Goal: Transaction & Acquisition: Obtain resource

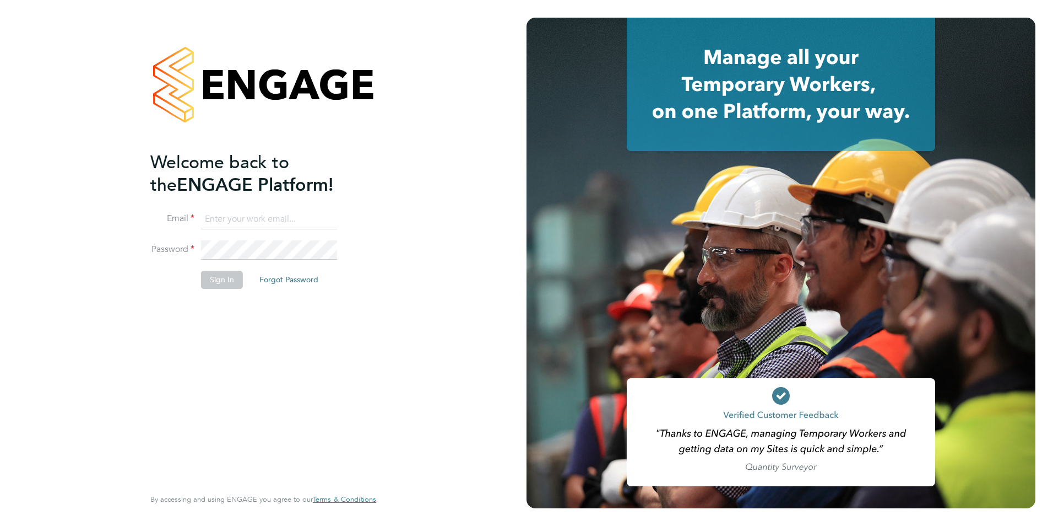
type input "ian.tannahill@linsco.com"
click at [223, 280] on button "Sign In" at bounding box center [222, 280] width 42 height 18
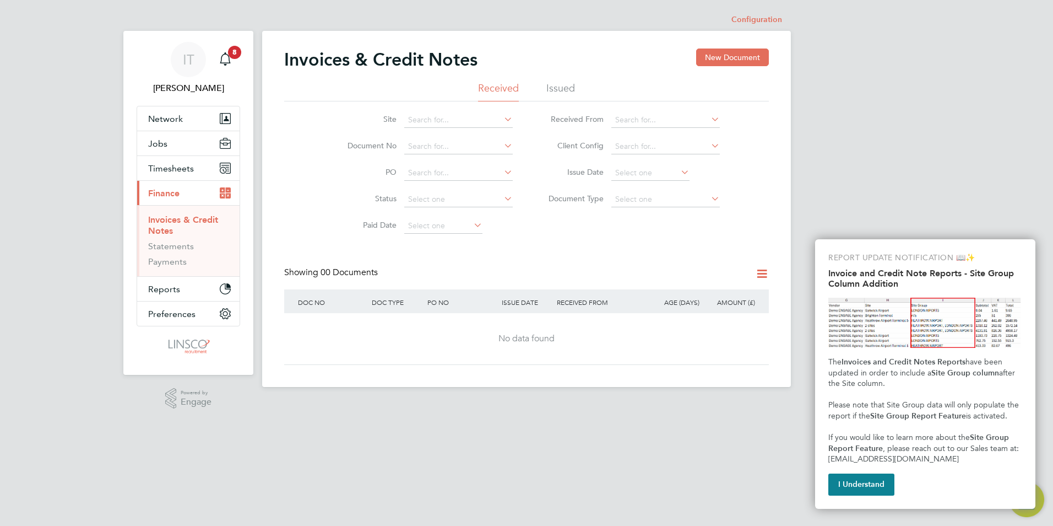
click at [103, 402] on div "IT Ian Tannahill Notifications 8 Applications: Network Businesses Sites Workers…" at bounding box center [526, 202] width 1053 height 404
click at [502, 118] on icon at bounding box center [502, 118] width 0 height 15
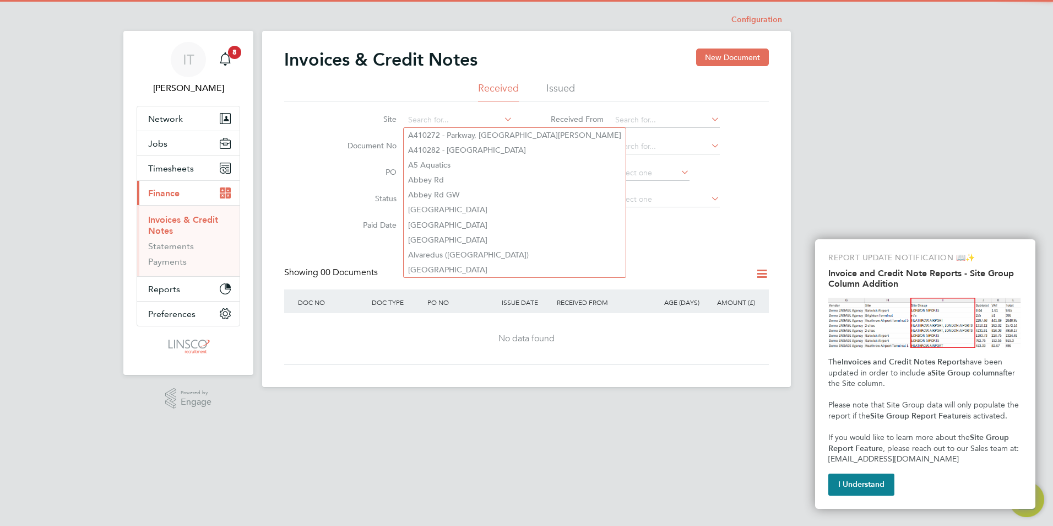
drag, startPoint x: 506, startPoint y: 117, endPoint x: 523, endPoint y: 114, distance: 17.4
click at [502, 117] on icon at bounding box center [502, 118] width 0 height 15
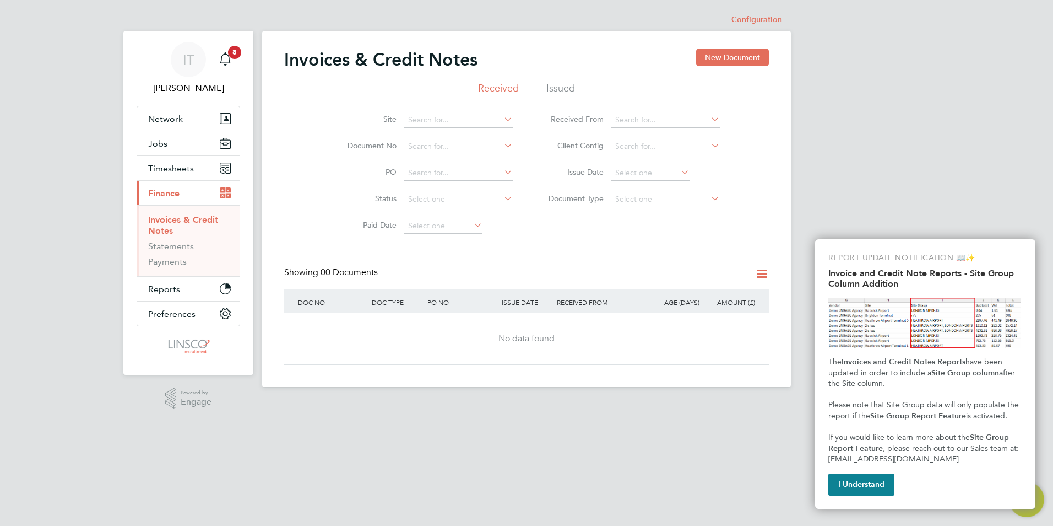
click at [183, 222] on link "Invoices & Credit Notes" at bounding box center [183, 224] width 70 height 21
click at [431, 168] on input at bounding box center [458, 172] width 109 height 15
click at [332, 188] on li "Status" at bounding box center [423, 199] width 207 height 26
click at [428, 118] on input at bounding box center [458, 119] width 109 height 15
click at [433, 137] on li "Hab berley Park (Kidderminster)" at bounding box center [490, 135] width 173 height 15
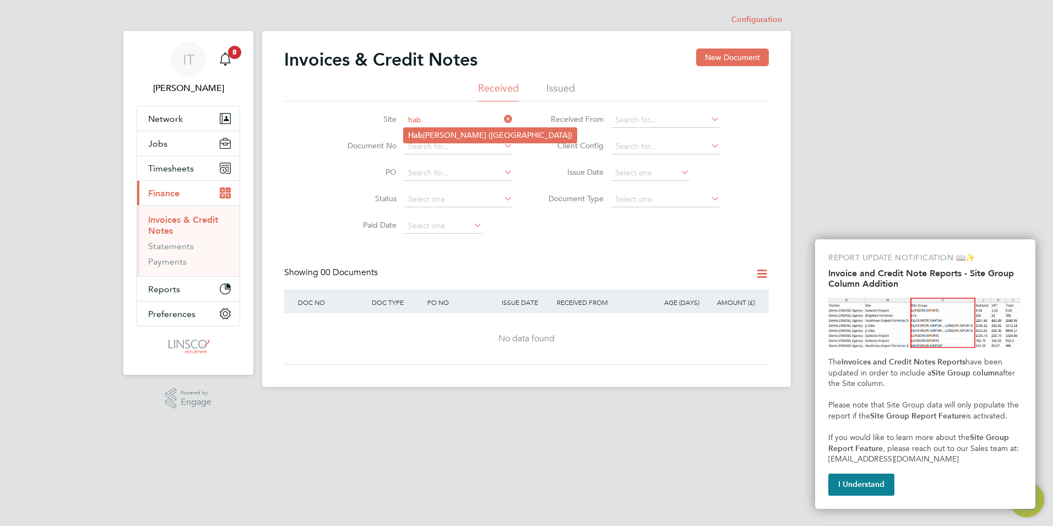
type input "Habberley Park (Kidderminster)"
click at [575, 82] on ul "Received Issued" at bounding box center [526, 92] width 485 height 20
click at [568, 83] on li "Issued" at bounding box center [561, 92] width 29 height 20
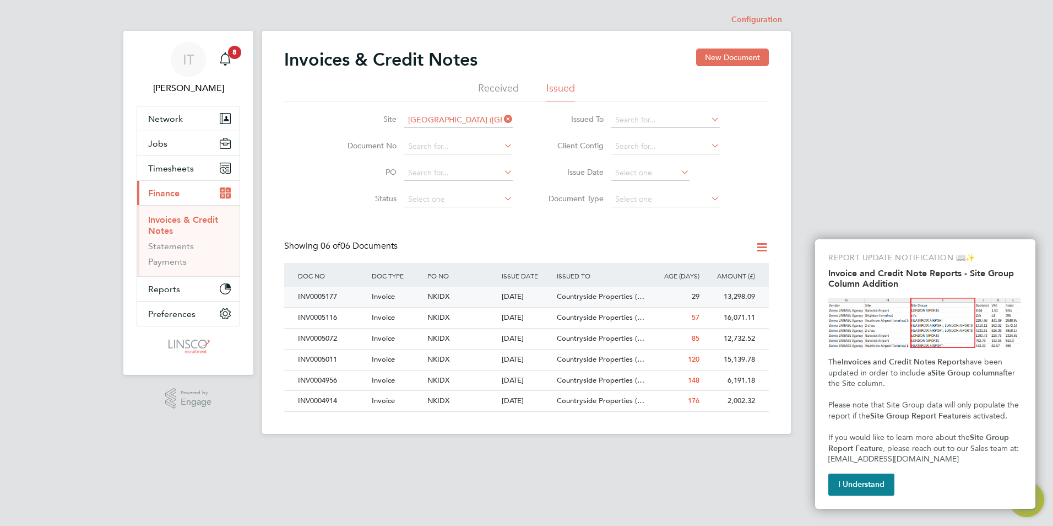
click at [477, 296] on div "NKIDX" at bounding box center [462, 297] width 74 height 20
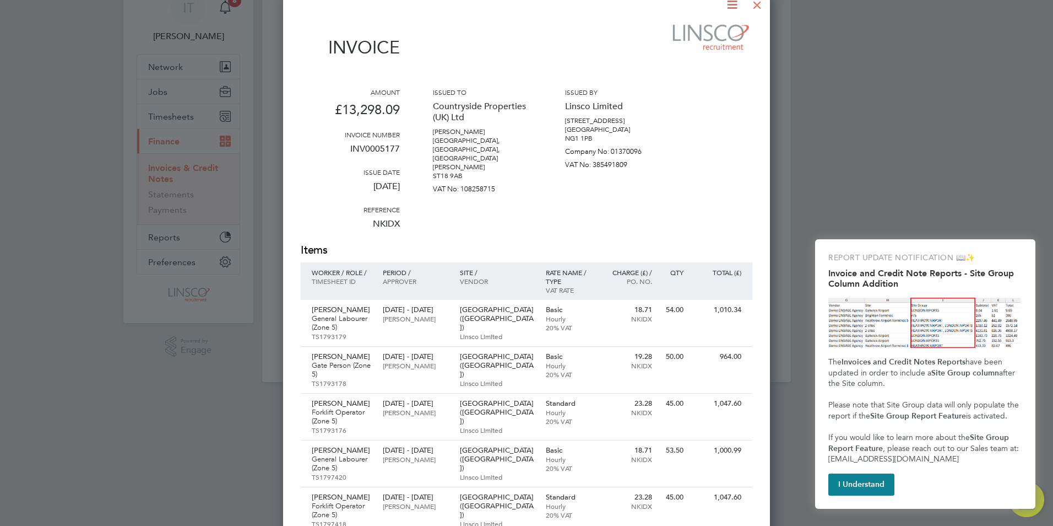
scroll to position [19, 0]
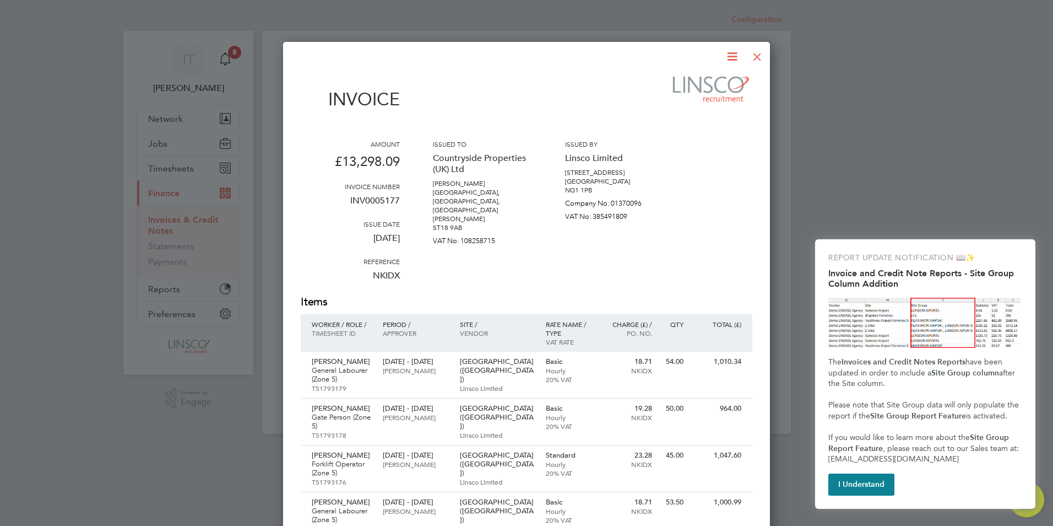
click at [759, 53] on div at bounding box center [758, 54] width 20 height 20
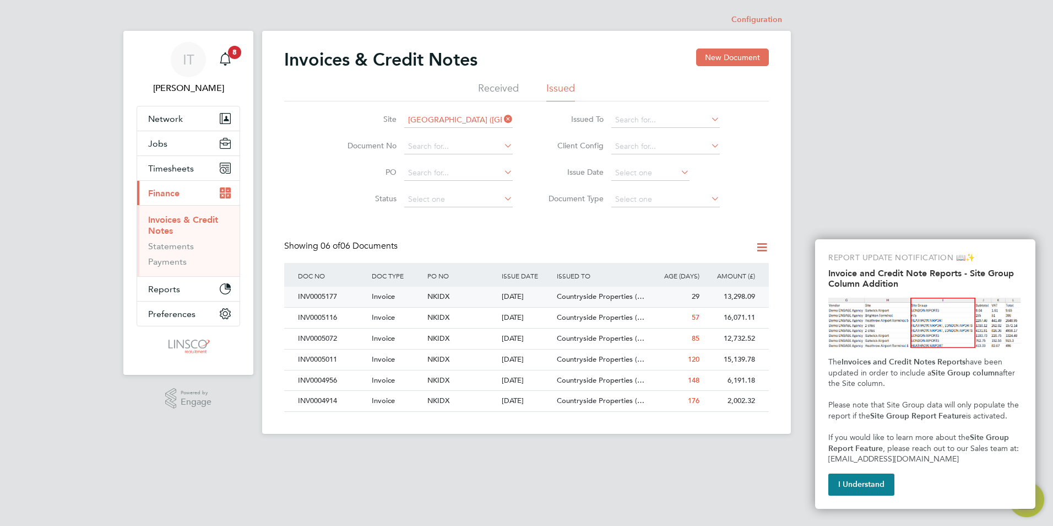
click at [445, 294] on span "NKIDX" at bounding box center [439, 295] width 22 height 9
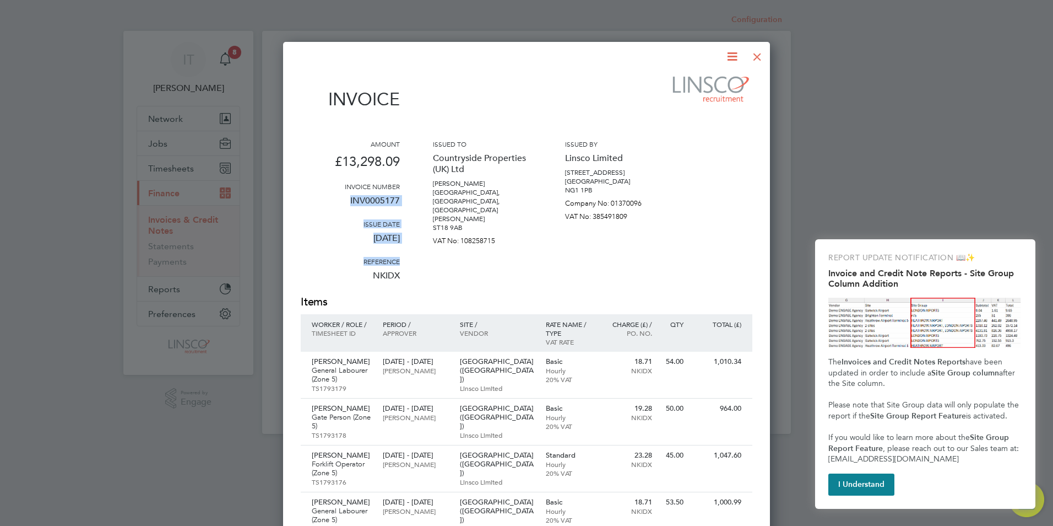
drag, startPoint x: 413, startPoint y: 263, endPoint x: 350, endPoint y: 201, distance: 88.4
click at [350, 201] on div "Amount £13,298.09 Invoice number INV0005177 Issue date 01 Sep 2025 Reference NK…" at bounding box center [527, 216] width 452 height 155
click at [474, 266] on div "Issued to Countryside Properties (UK) Ltd Dunston Hall, Dunston, Staffordshire …" at bounding box center [482, 216] width 99 height 155
click at [759, 55] on div at bounding box center [758, 54] width 20 height 20
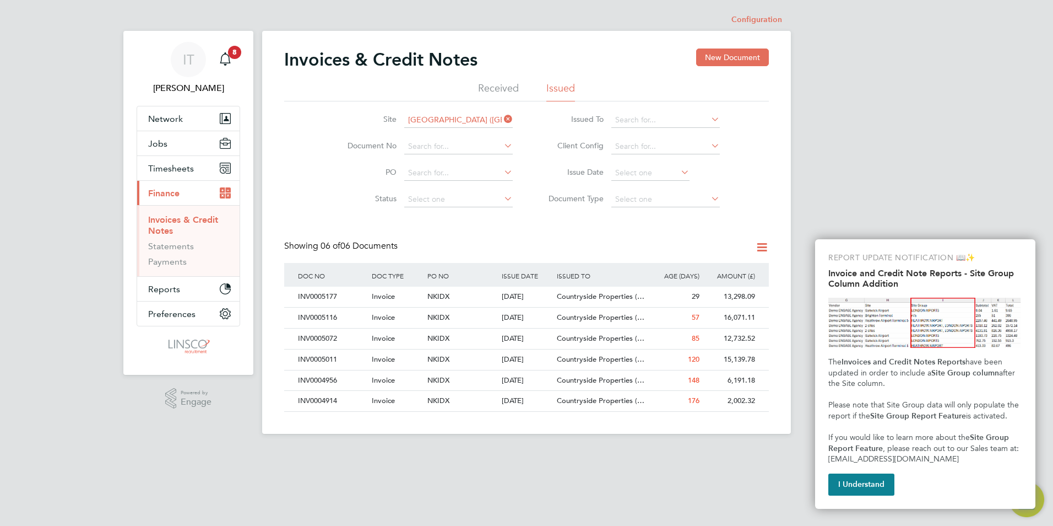
click at [502, 117] on icon at bounding box center [502, 118] width 0 height 15
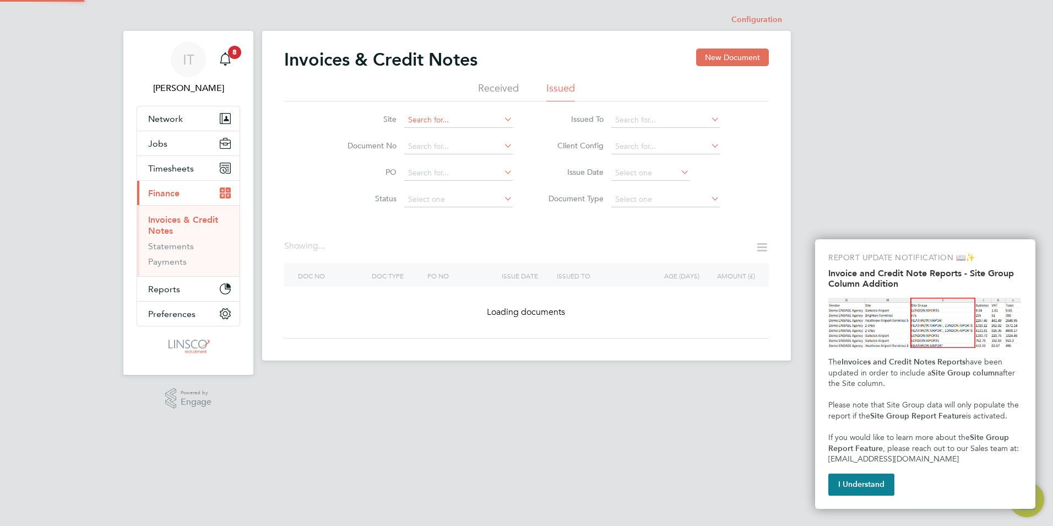
click at [441, 122] on input at bounding box center [458, 119] width 109 height 15
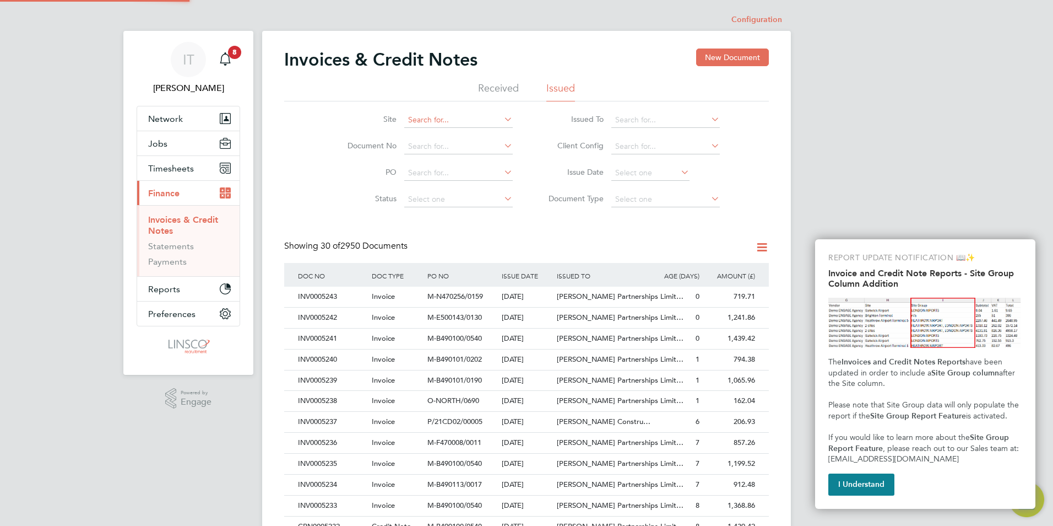
scroll to position [21, 75]
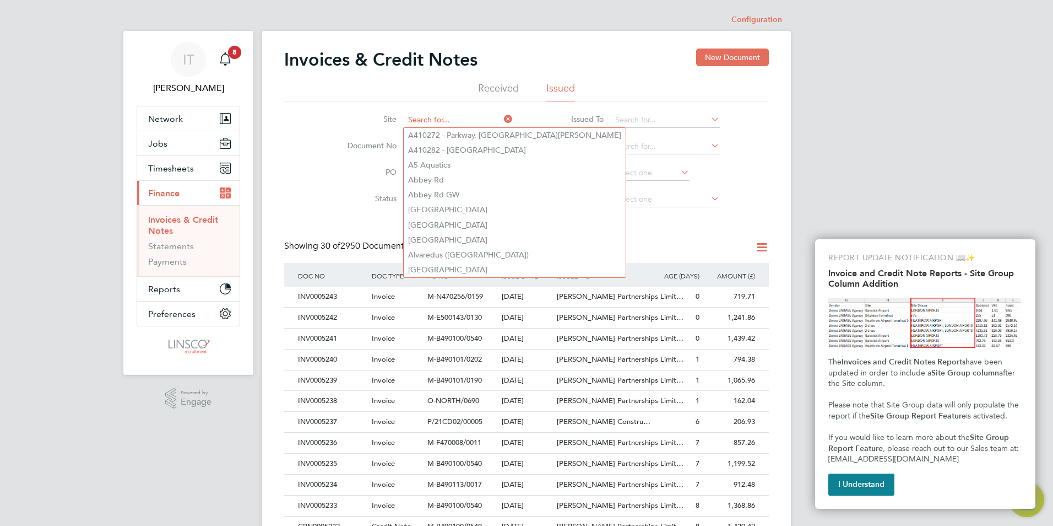
type input "h"
click at [425, 116] on input at bounding box center [458, 119] width 109 height 15
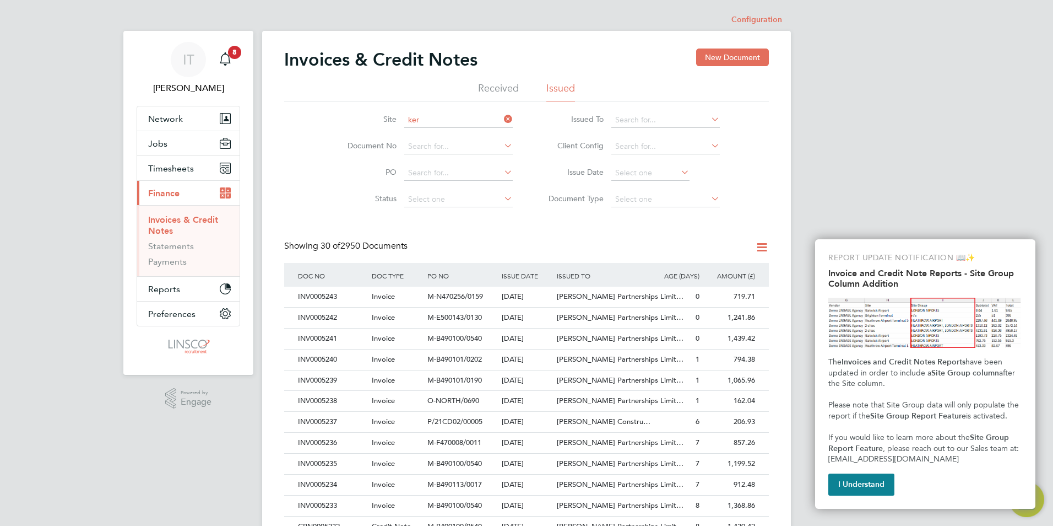
click at [472, 144] on li "Ker esley 1 HA" at bounding box center [568, 150] width 329 height 15
type input "Keresley 1 HA"
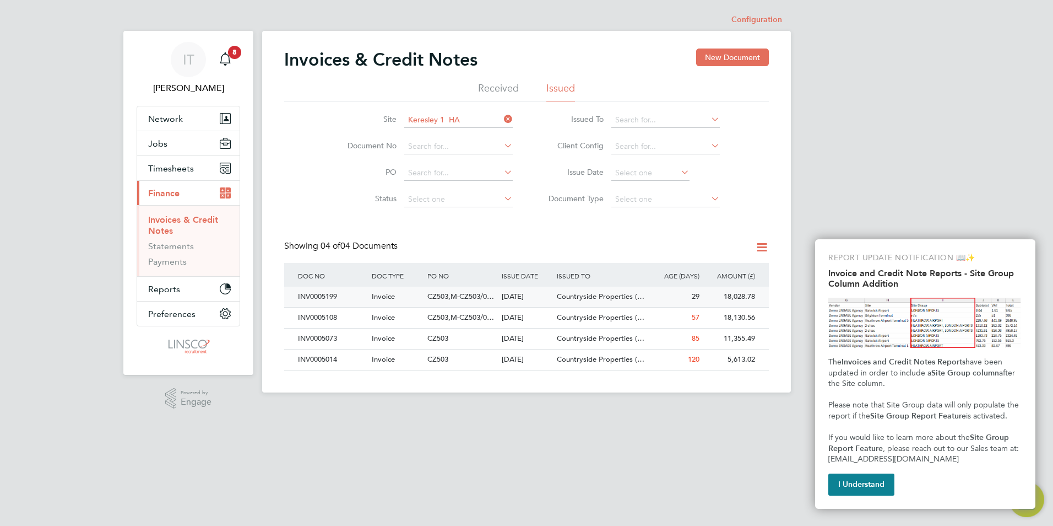
click at [557, 290] on div "Countryside Properties (…" at bounding box center [600, 297] width 93 height 20
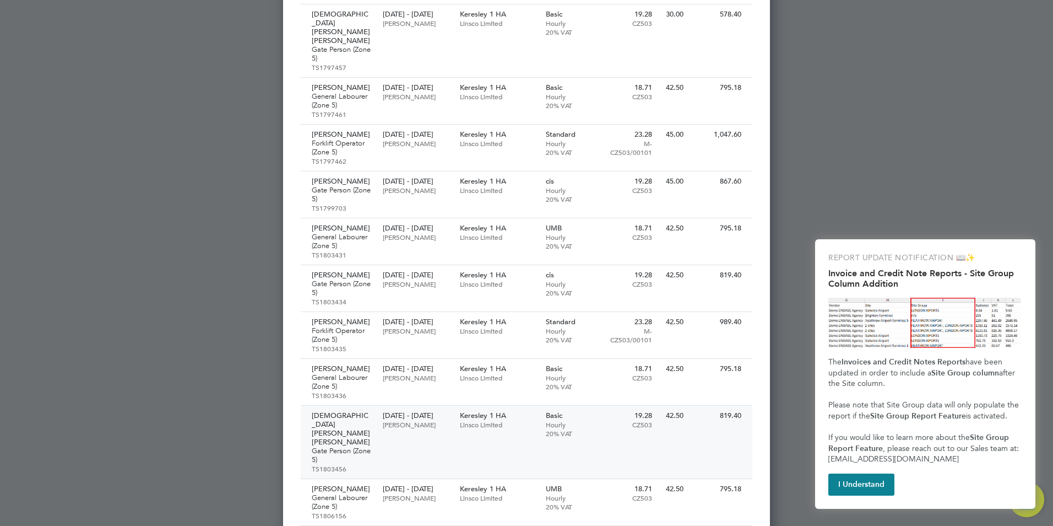
drag, startPoint x: 352, startPoint y: 414, endPoint x: 651, endPoint y: 426, distance: 298.9
click at [651, 426] on div "Chinedu James Michael Michael Gate Person (Zone 5) TS1803456 11 Aug - 15 Aug 20…" at bounding box center [527, 442] width 452 height 73
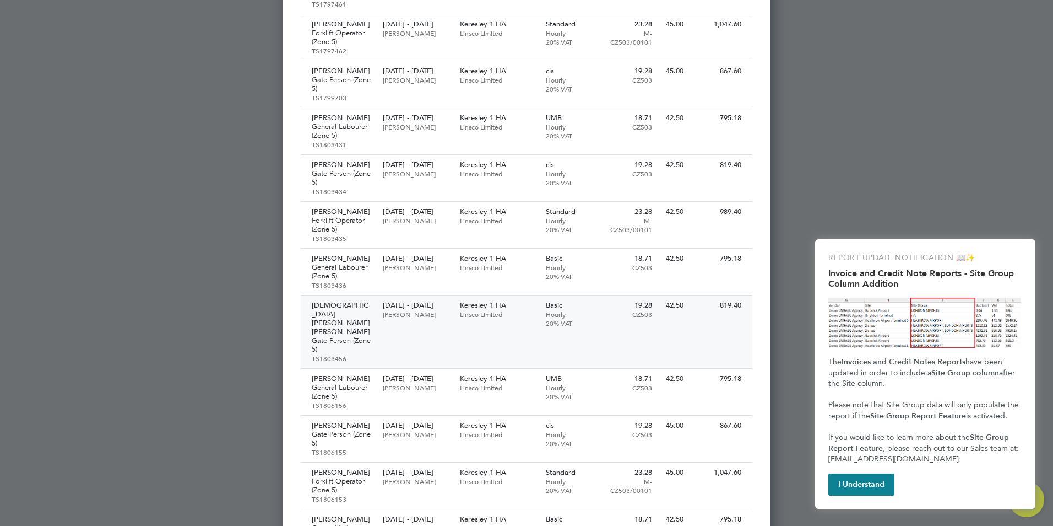
drag, startPoint x: 323, startPoint y: 301, endPoint x: 666, endPoint y: 319, distance: 342.6
click at [660, 319] on div "Chinedu James Michael Michael Gate Person (Zone 5) TS1803456 11 Aug - 15 Aug 20…" at bounding box center [527, 331] width 452 height 73
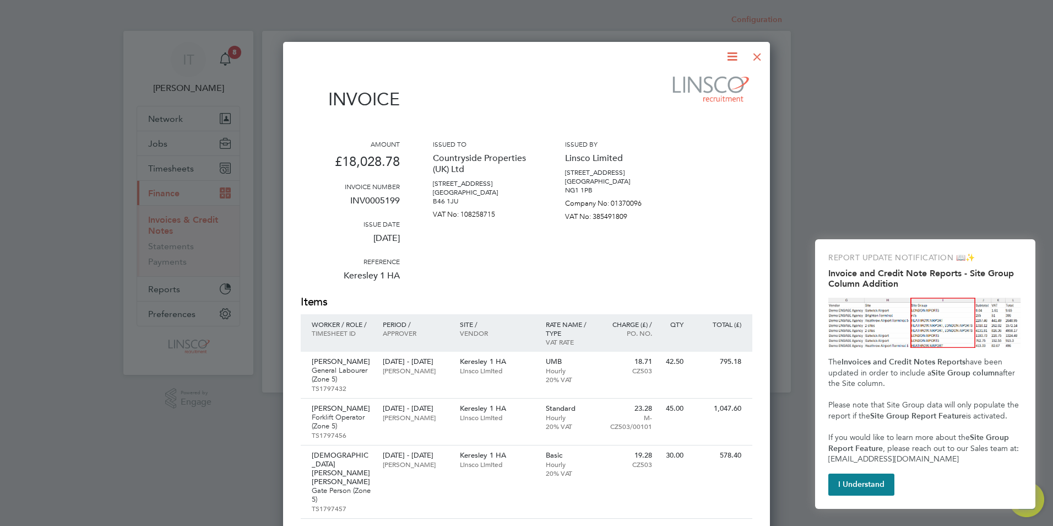
click at [729, 60] on icon at bounding box center [733, 57] width 14 height 14
click at [690, 109] on li "Edit invoice" at bounding box center [699, 113] width 76 height 15
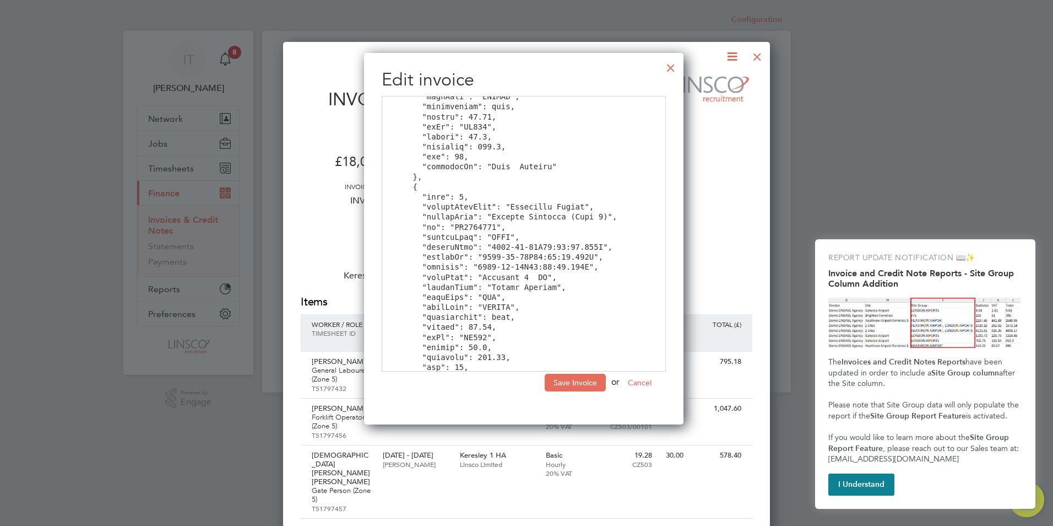
scroll to position [2678, 0]
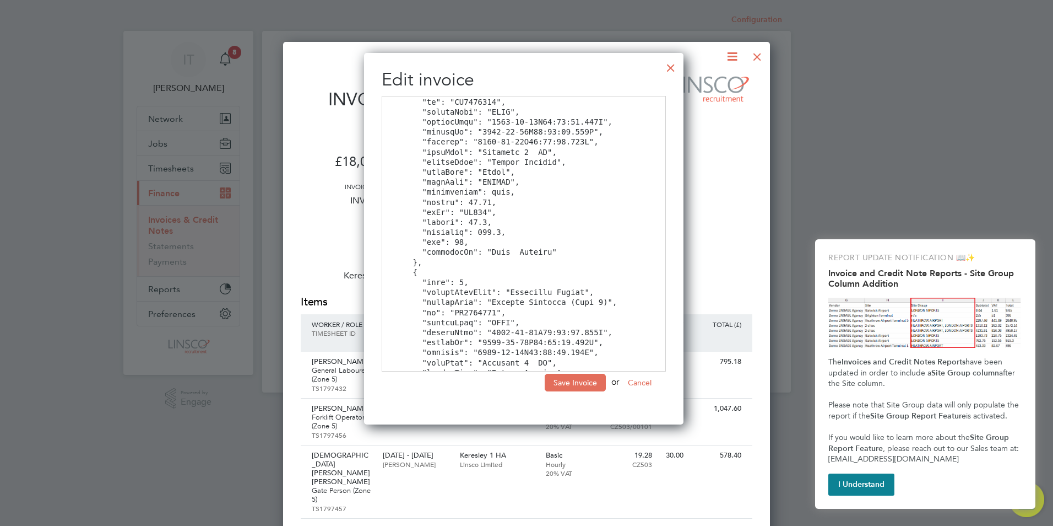
click at [675, 69] on div at bounding box center [671, 65] width 20 height 20
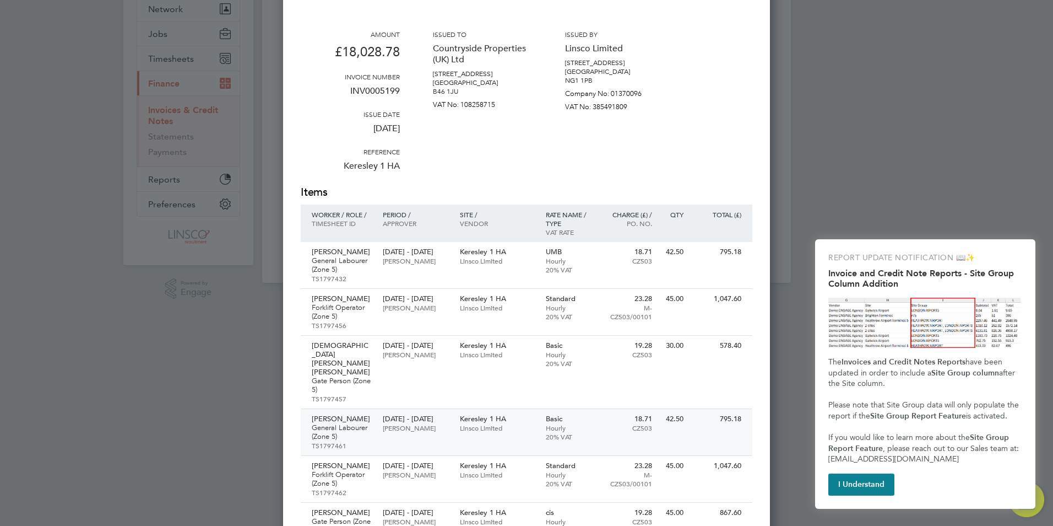
scroll to position [110, 0]
drag, startPoint x: 369, startPoint y: 357, endPoint x: 300, endPoint y: 353, distance: 69.0
drag, startPoint x: 311, startPoint y: 350, endPoint x: 360, endPoint y: 353, distance: 48.6
click at [360, 352] on div "Chinedu James Michael Michael Gate Person (Zone 5) TS1797457" at bounding box center [339, 371] width 77 height 73
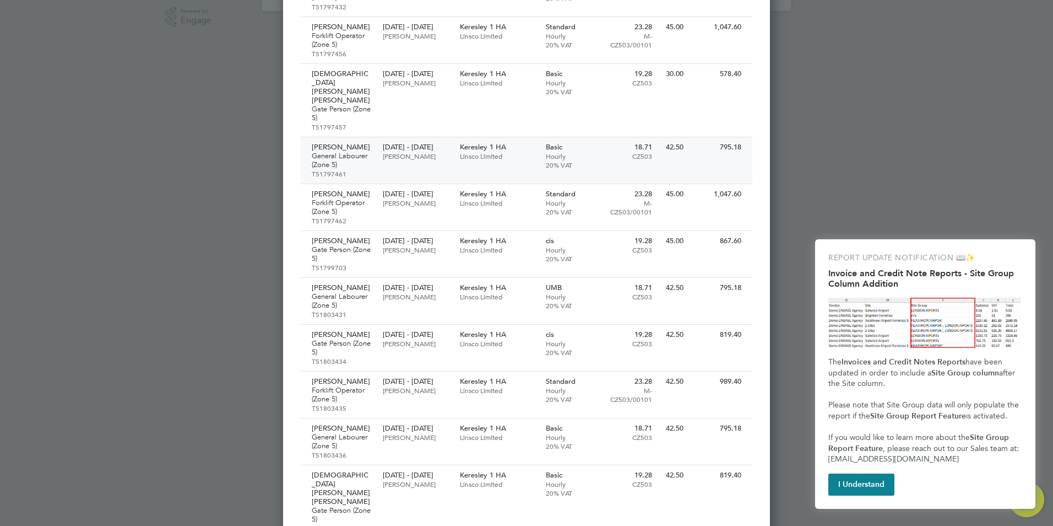
scroll to position [399, 0]
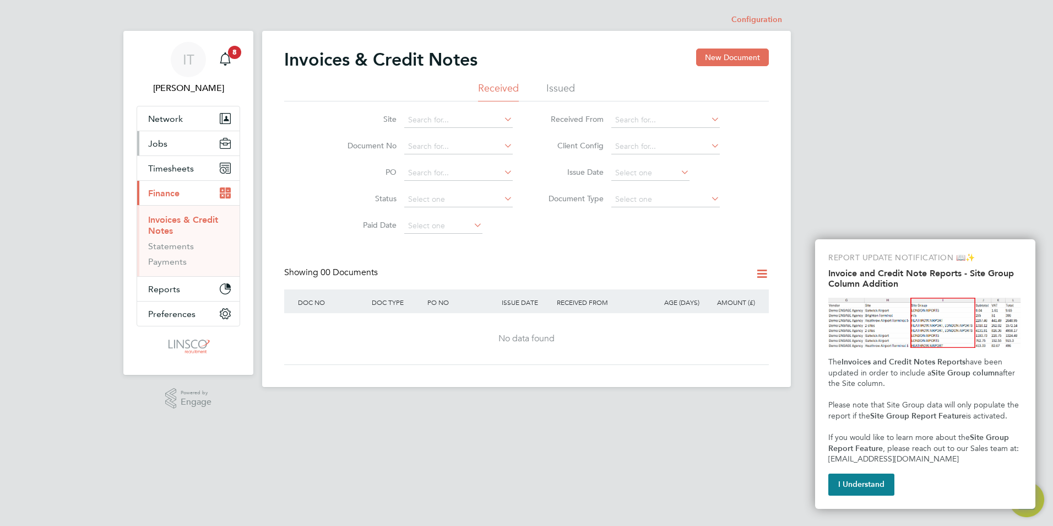
click at [164, 144] on span "Jobs" at bounding box center [157, 143] width 19 height 10
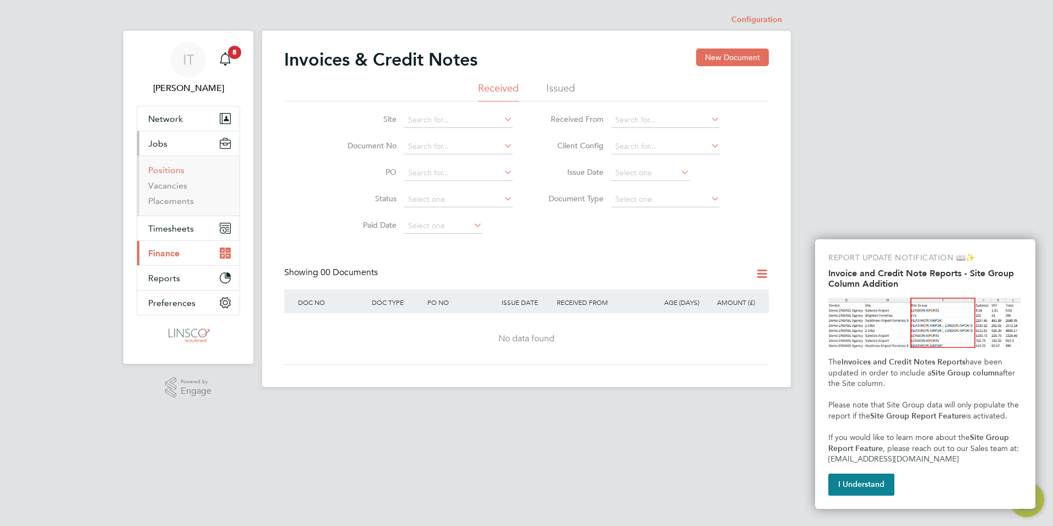
click at [172, 165] on link "Positions" at bounding box center [166, 170] width 36 height 10
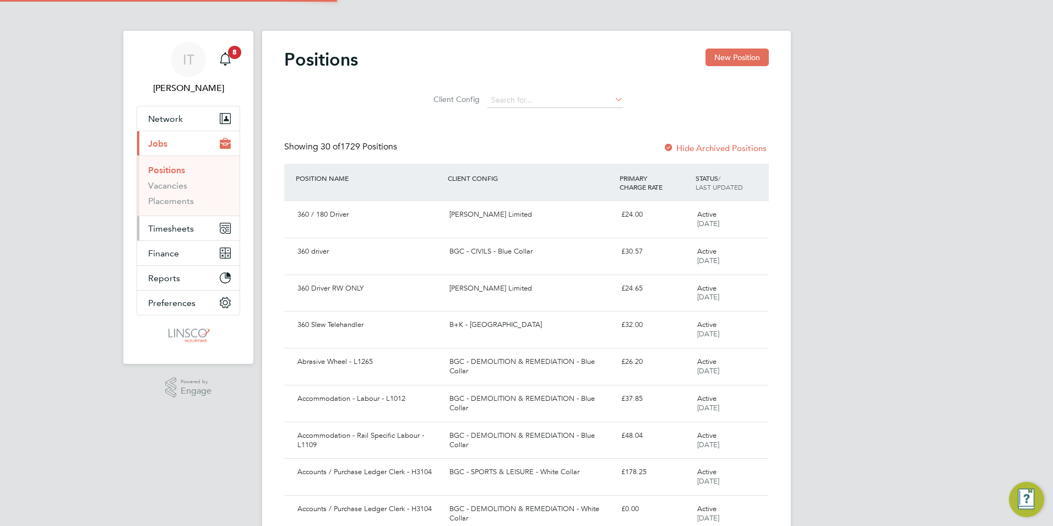
click at [166, 230] on span "Timesheets" at bounding box center [171, 228] width 46 height 10
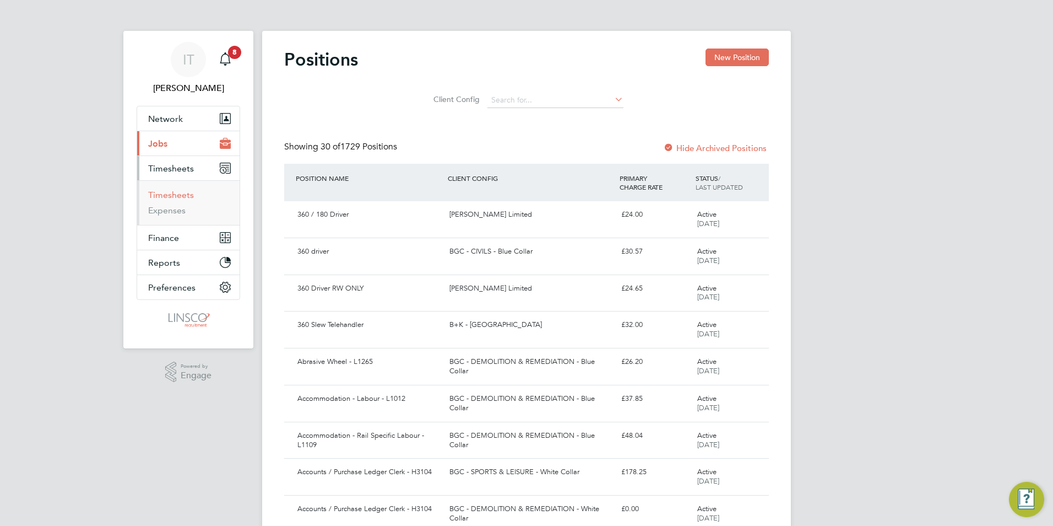
click at [173, 196] on link "Timesheets" at bounding box center [171, 195] width 46 height 10
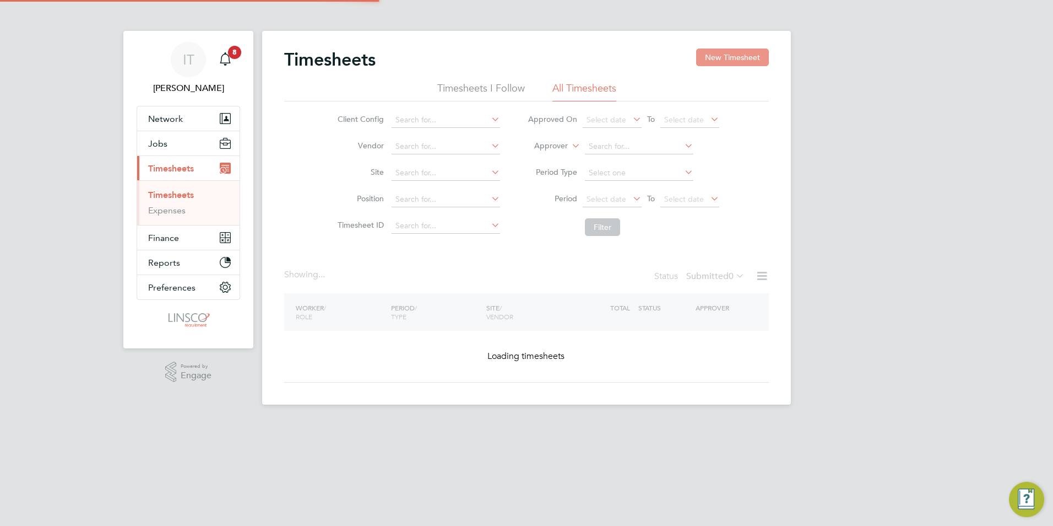
click at [720, 61] on button "New Timesheet" at bounding box center [732, 57] width 73 height 18
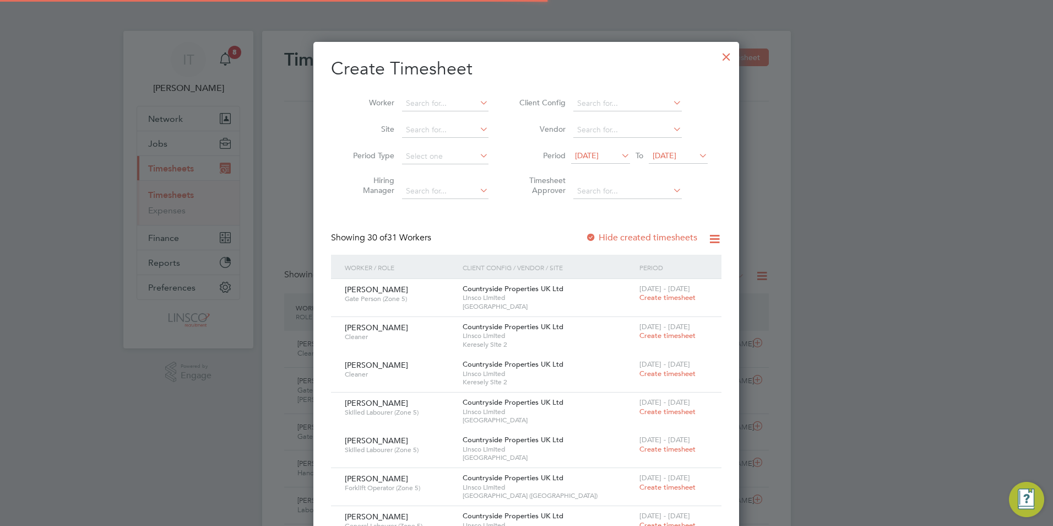
click at [415, 90] on li "Worker" at bounding box center [416, 103] width 171 height 26
click at [417, 99] on input at bounding box center [445, 103] width 87 height 15
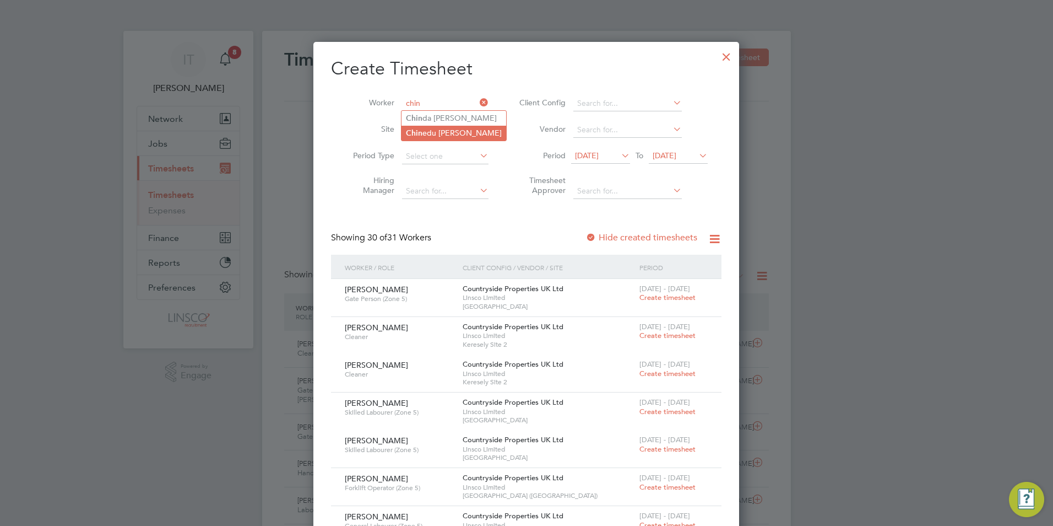
click at [450, 129] on li "Chin edu James Michael Michael" at bounding box center [454, 133] width 105 height 15
type input "Chinedu James Michael Michael"
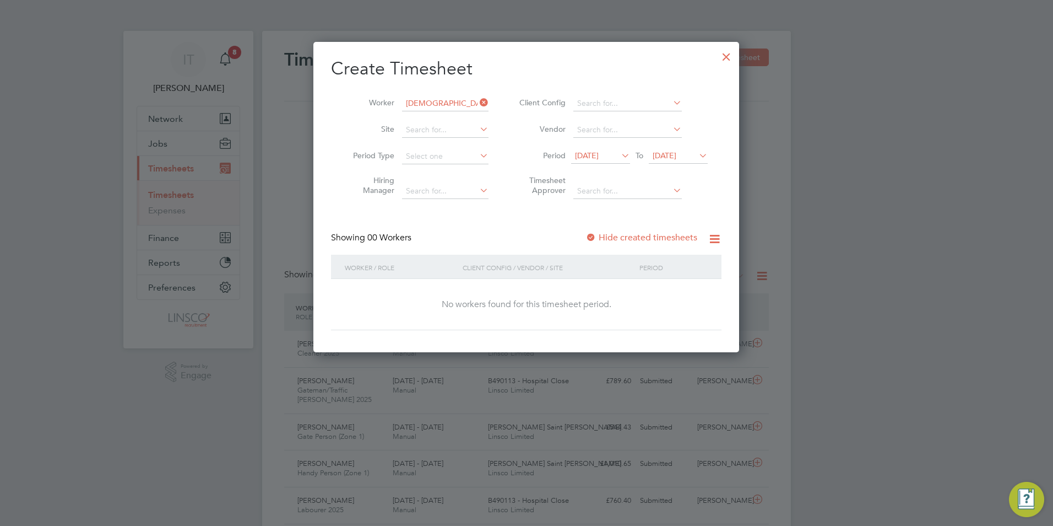
click at [599, 152] on span "16 Sep 2025" at bounding box center [587, 155] width 24 height 10
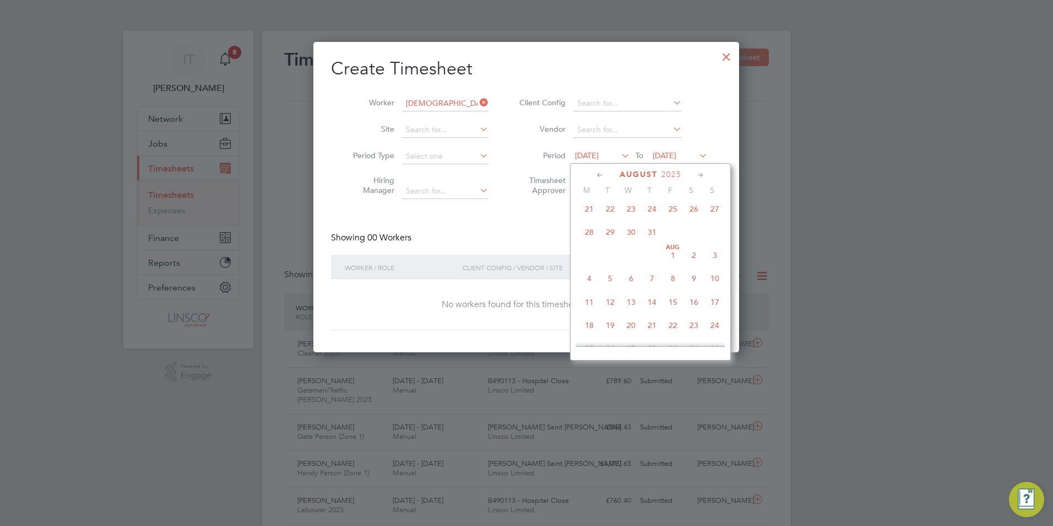
click at [590, 288] on span "4" at bounding box center [589, 278] width 21 height 21
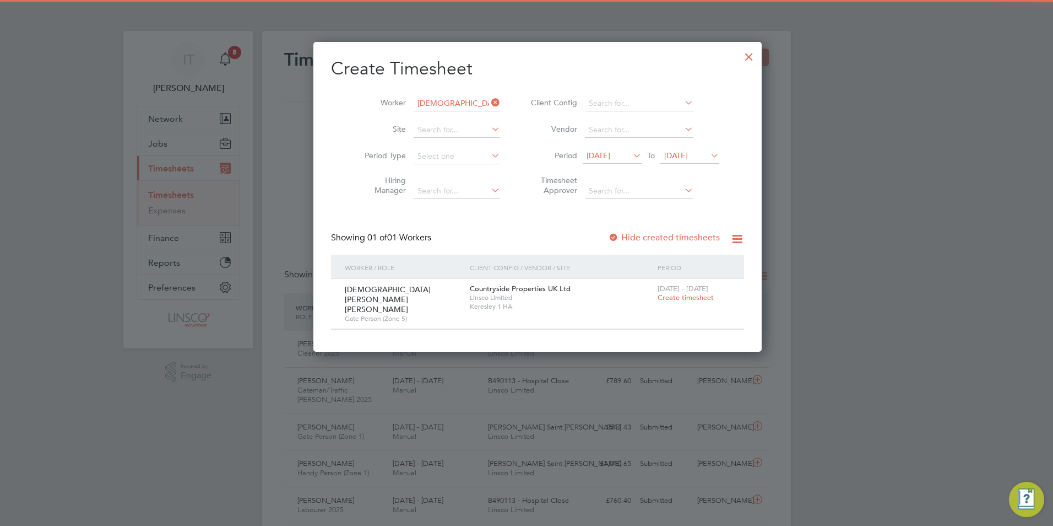
click at [637, 235] on label "Hide created timesheets" at bounding box center [664, 237] width 112 height 11
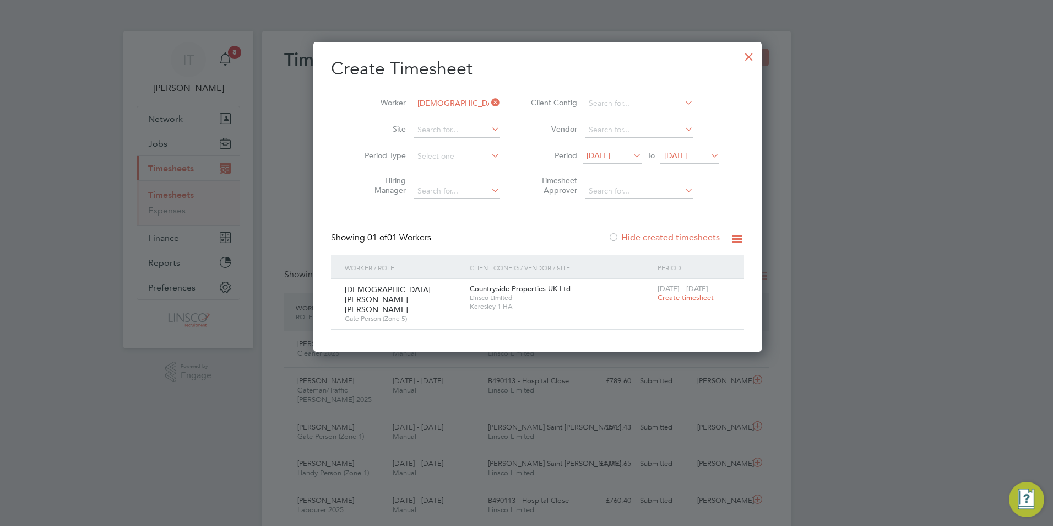
click at [645, 235] on label "Hide created timesheets" at bounding box center [664, 237] width 112 height 11
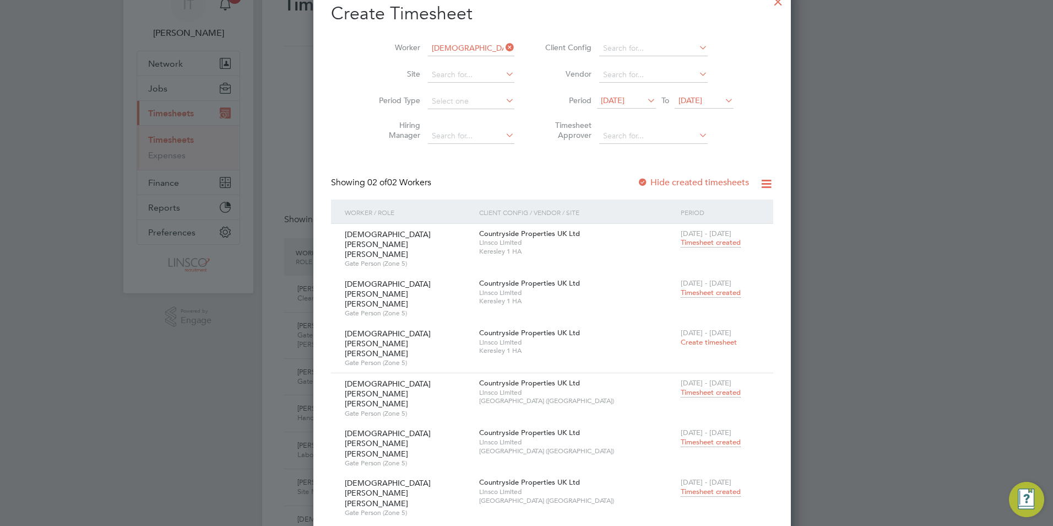
click at [681, 288] on span "Timesheet created" at bounding box center [711, 293] width 60 height 10
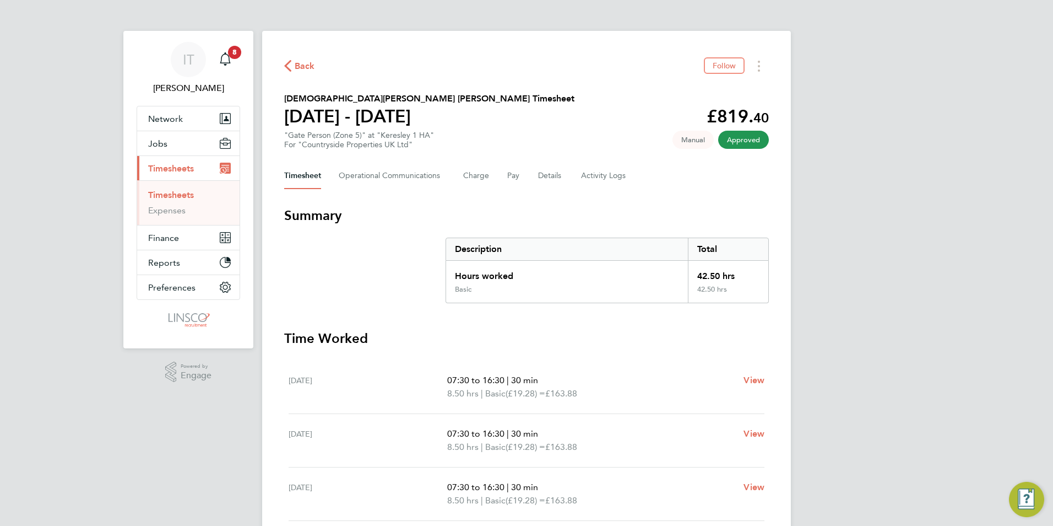
drag, startPoint x: 479, startPoint y: 171, endPoint x: 304, endPoint y: 71, distance: 202.1
click at [304, 71] on div "Back Follow Chinedu James Michael Michael's Timesheet 11 - 17 Aug 2025 £819. 40…" at bounding box center [526, 409] width 529 height 756
drag, startPoint x: 304, startPoint y: 71, endPoint x: 631, endPoint y: 196, distance: 350.4
click at [631, 196] on div "Back Follow Chinedu James Michael Michael's Timesheet 11 - 17 Aug 2025 £819. 40…" at bounding box center [526, 409] width 529 height 756
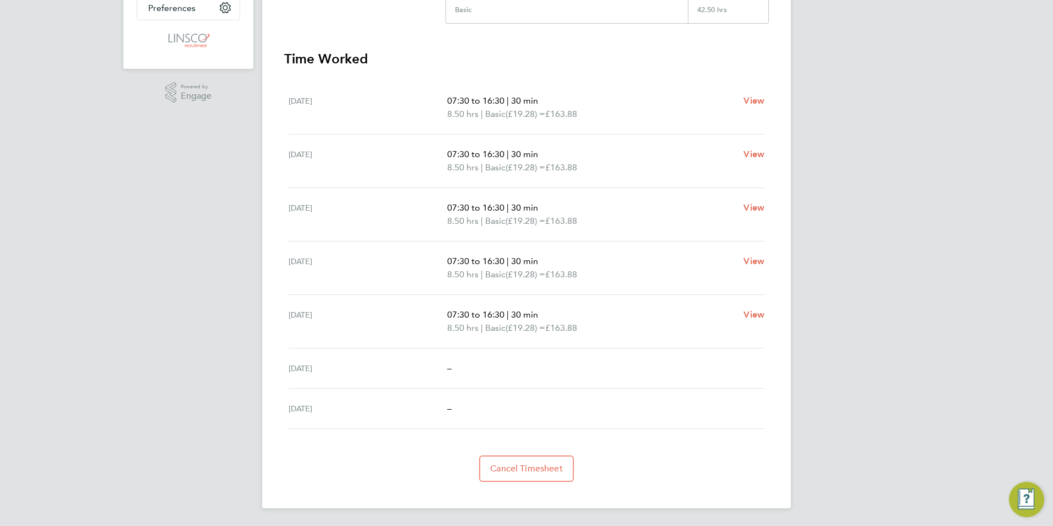
drag, startPoint x: 728, startPoint y: 414, endPoint x: 367, endPoint y: 94, distance: 481.6
click at [367, 94] on ul "Mon 11 Aug 07:30 to 16:30 | 30 min 8.50 hrs | Basic (£19.28) = £163.88 View Tue…" at bounding box center [526, 255] width 485 height 348
drag, startPoint x: 367, startPoint y: 94, endPoint x: 695, endPoint y: 339, distance: 408.6
click at [695, 339] on div "Fri 15 Aug 07:30 to 16:30 | 30 min 8.50 hrs | Basic (£19.28) = £163.88 View" at bounding box center [527, 321] width 476 height 53
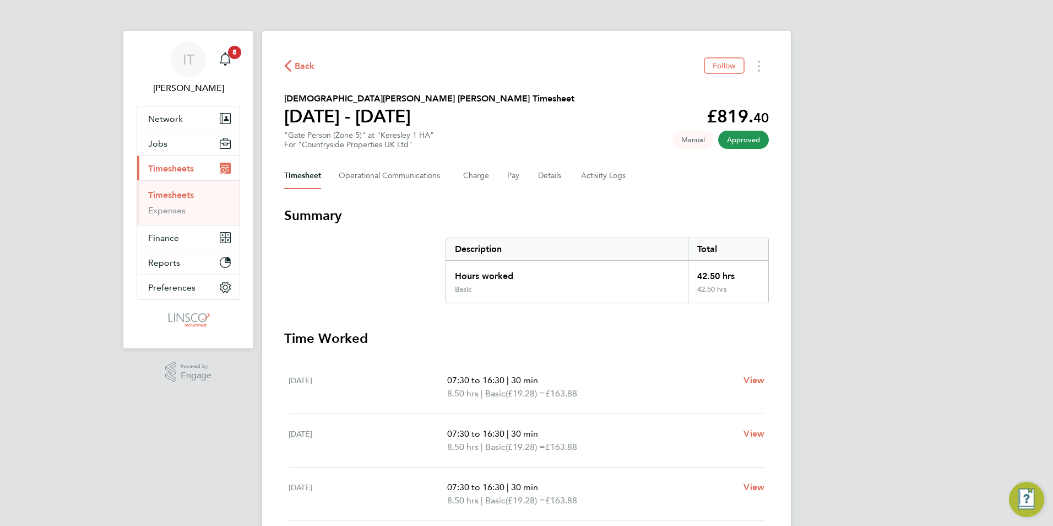
click at [305, 65] on span "Back" at bounding box center [305, 66] width 20 height 13
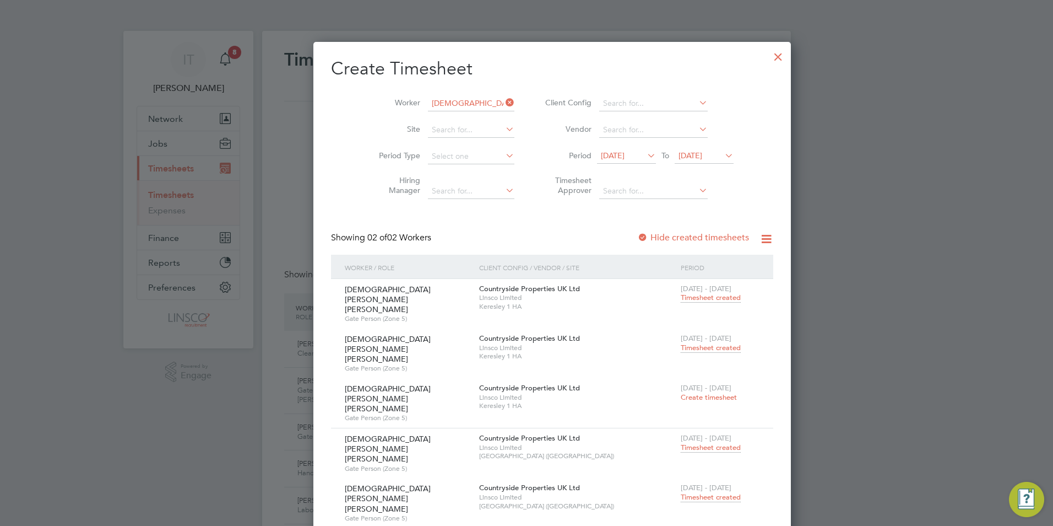
click at [681, 343] on span "Timesheet created" at bounding box center [711, 348] width 60 height 10
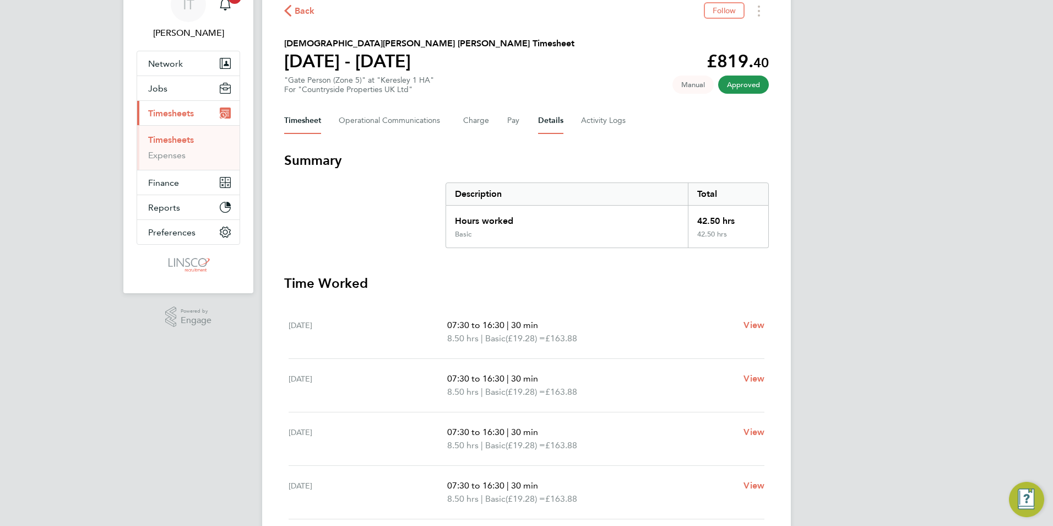
click at [550, 131] on button "Details" at bounding box center [550, 120] width 25 height 26
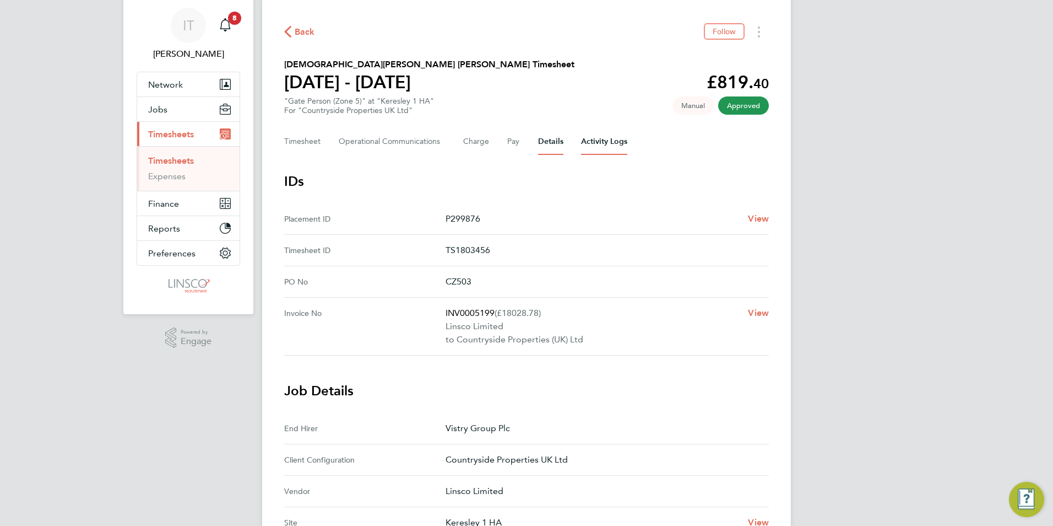
click at [601, 138] on Logs-tab "Activity Logs" at bounding box center [604, 141] width 46 height 26
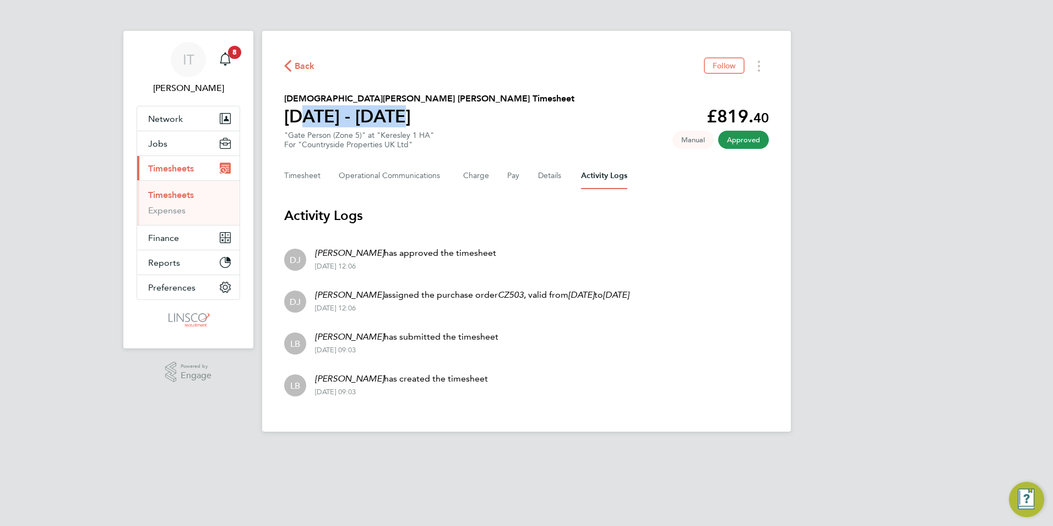
drag, startPoint x: 291, startPoint y: 113, endPoint x: 401, endPoint y: 115, distance: 109.7
click at [401, 115] on h1 "[DATE] - [DATE]" at bounding box center [429, 116] width 290 height 22
click at [537, 295] on p "Dean Jarrett assigned the purchase order CZ503 , valid from 02 Sep 2024 to 28 F…" at bounding box center [472, 294] width 314 height 13
drag, startPoint x: 473, startPoint y: 117, endPoint x: 291, endPoint y: 101, distance: 182.0
click at [291, 101] on section "Chinedu James Michael Michael's Timesheet 11 - 17 Aug 2025 £819. 40 "Gate Perso…" at bounding box center [526, 120] width 485 height 57
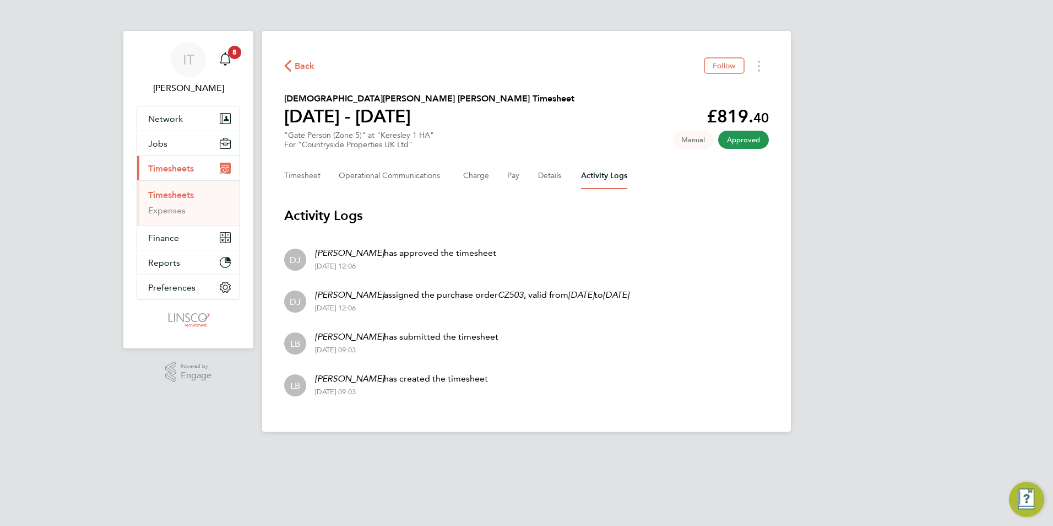
drag, startPoint x: 291, startPoint y: 101, endPoint x: 522, endPoint y: 171, distance: 240.5
click at [522, 171] on div "Timesheet Operational Communications Charge Pay Details Activity Logs" at bounding box center [526, 176] width 485 height 26
drag, startPoint x: 430, startPoint y: 272, endPoint x: 343, endPoint y: 252, distance: 88.7
click at [343, 252] on li "DJ Dean Jarrett has approved the timesheet 19 Aug 2025 - 12:06" at bounding box center [526, 258] width 485 height 42
drag, startPoint x: 343, startPoint y: 252, endPoint x: 364, endPoint y: 222, distance: 36.1
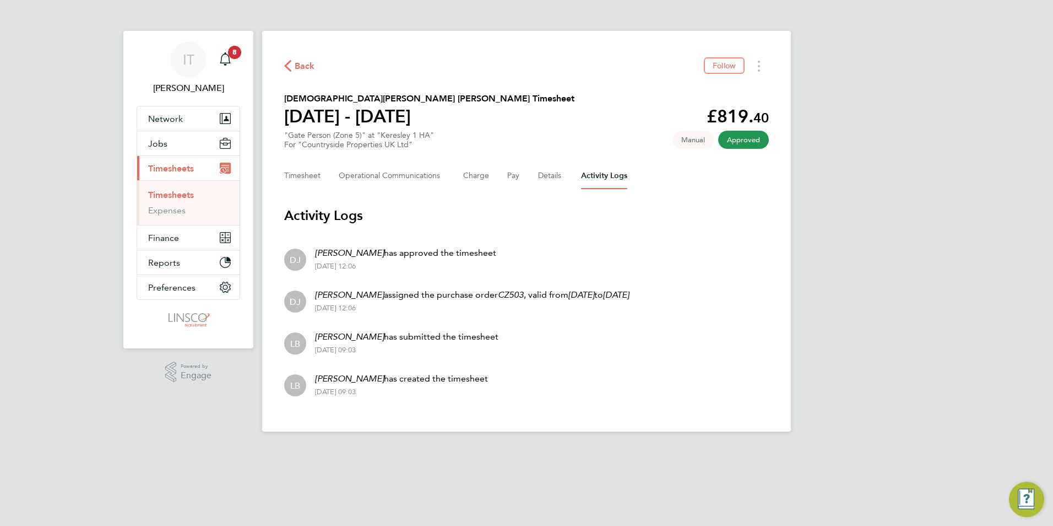
click at [383, 273] on li "DJ Dean Jarrett has approved the timesheet 19 Aug 2025 - 12:06" at bounding box center [526, 258] width 485 height 42
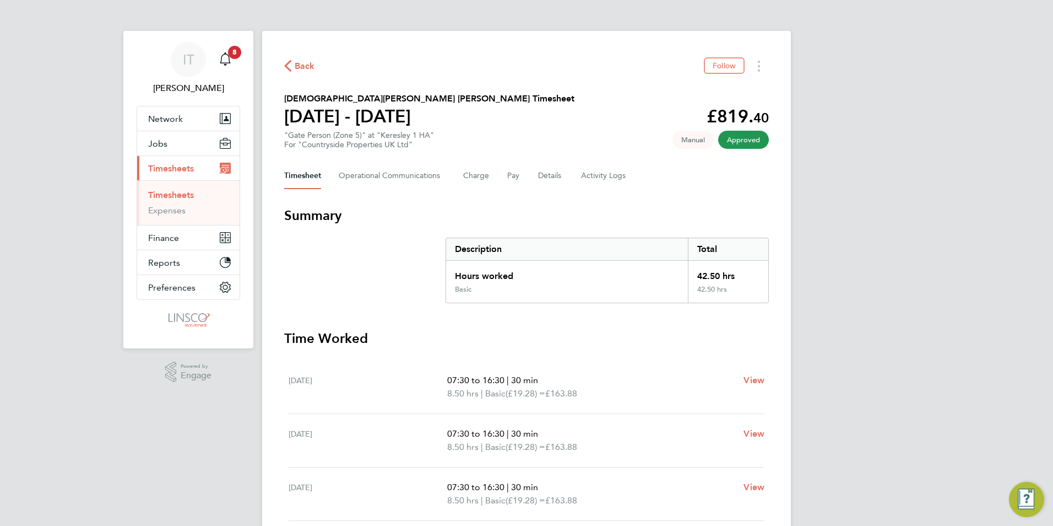
drag, startPoint x: 648, startPoint y: 172, endPoint x: 267, endPoint y: 80, distance: 392.9
click at [267, 80] on div "Back Follow Chinedu James Michael Michael's Timesheet 11 - 17 Aug 2025 £819. 40…" at bounding box center [526, 409] width 529 height 756
click at [691, 214] on h3 "Summary" at bounding box center [526, 216] width 485 height 18
click at [394, 137] on section "Chinedu James Michael Michael's Timesheet 11 - 17 Aug 2025 £819. 40 "Gate Perso…" at bounding box center [526, 120] width 485 height 57
drag, startPoint x: 394, startPoint y: 137, endPoint x: 460, endPoint y: 140, distance: 65.6
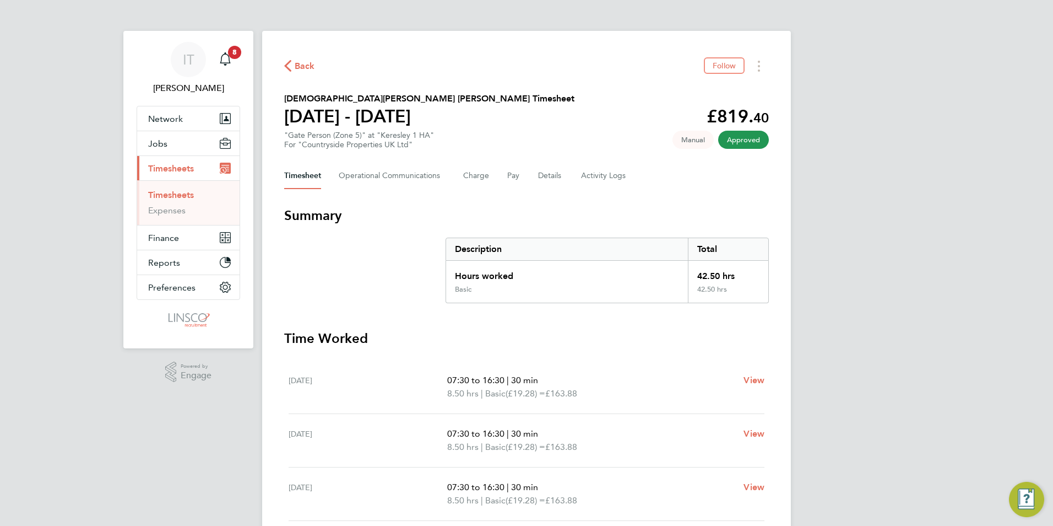
click at [460, 140] on section "Chinedu James Michael Michael's Timesheet 11 - 17 Aug 2025 £819. 40 "Gate Perso…" at bounding box center [526, 120] width 485 height 57
drag, startPoint x: 381, startPoint y: 97, endPoint x: 284, endPoint y: 100, distance: 97.0
click at [284, 100] on h2 "[DEMOGRAPHIC_DATA][PERSON_NAME] [PERSON_NAME] Timesheet" at bounding box center [429, 98] width 290 height 13
drag, startPoint x: 284, startPoint y: 100, endPoint x: 290, endPoint y: 96, distance: 6.4
copy h2 "Chinedu [PERSON_NAME]"
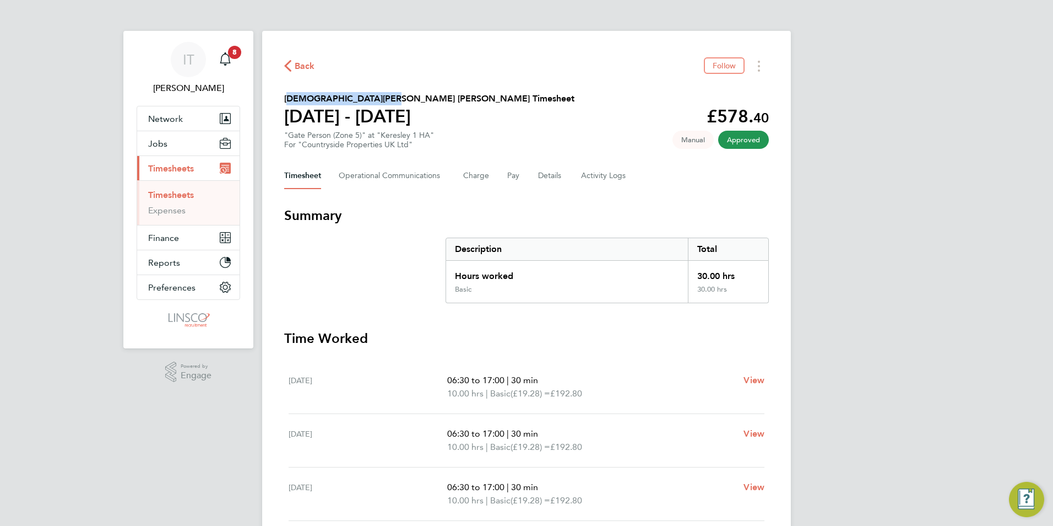
click at [291, 67] on icon "button" at bounding box center [287, 66] width 7 height 12
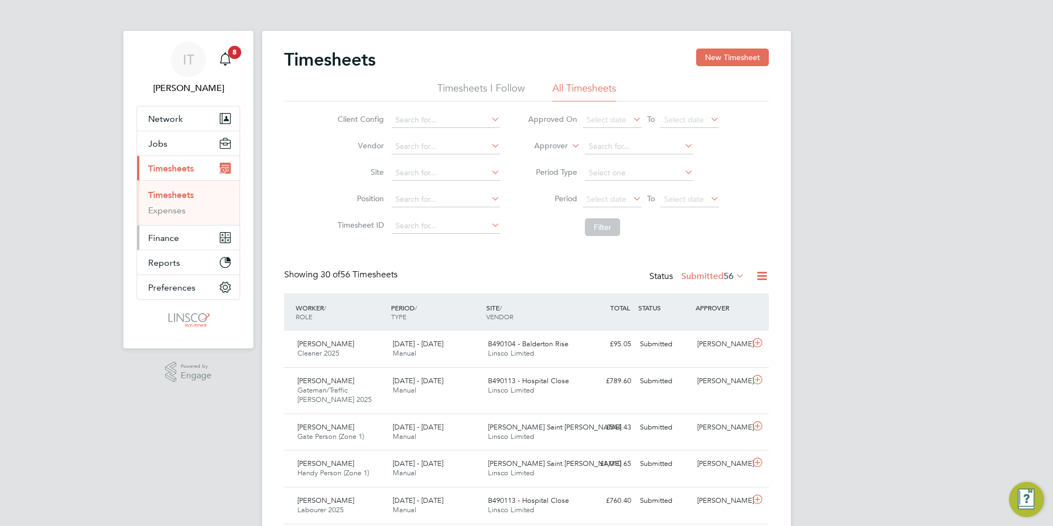
click at [172, 235] on span "Finance" at bounding box center [163, 238] width 31 height 10
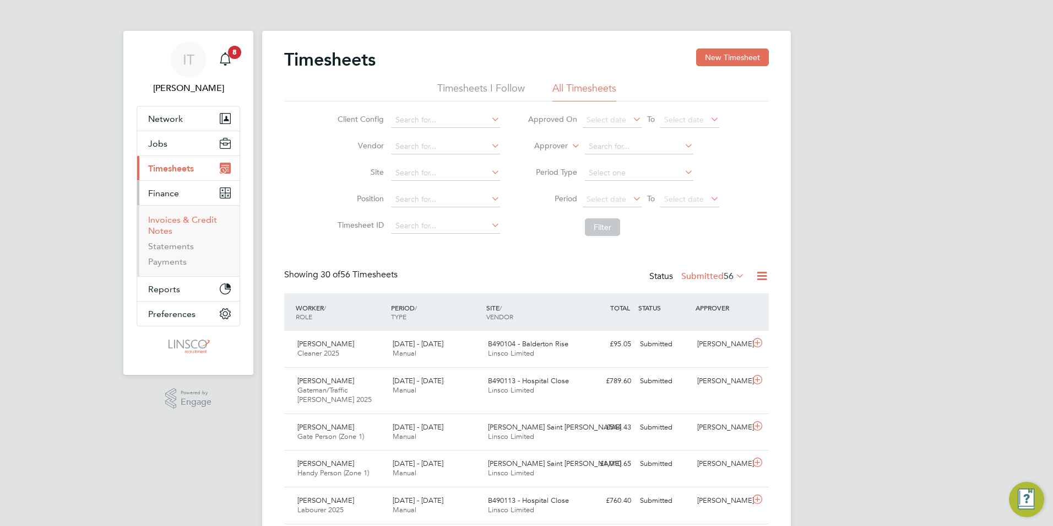
click at [180, 221] on link "Invoices & Credit Notes" at bounding box center [182, 224] width 69 height 21
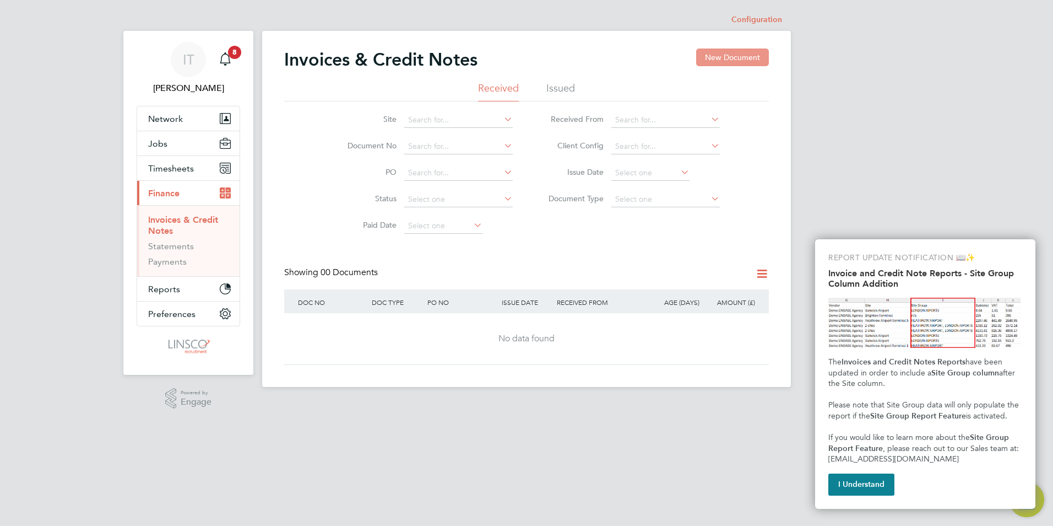
click at [725, 62] on button "New Document" at bounding box center [732, 57] width 73 height 18
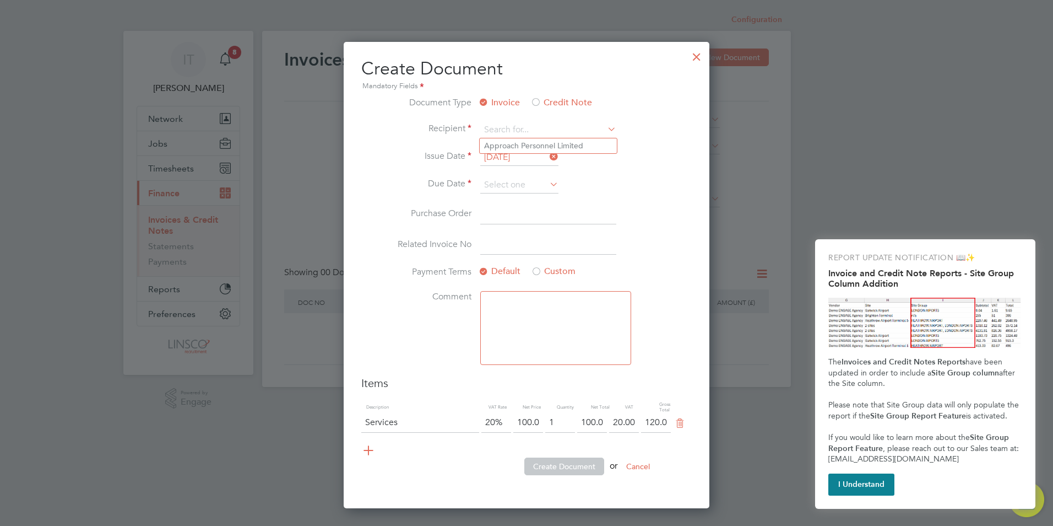
click at [546, 101] on label "Credit Note" at bounding box center [562, 103] width 62 height 12
click at [510, 129] on input at bounding box center [548, 130] width 136 height 17
click at [521, 140] on li "Vistr y Group Plc" at bounding box center [548, 145] width 137 height 15
type input "Vistry Group Plc"
click at [512, 188] on input at bounding box center [519, 185] width 78 height 17
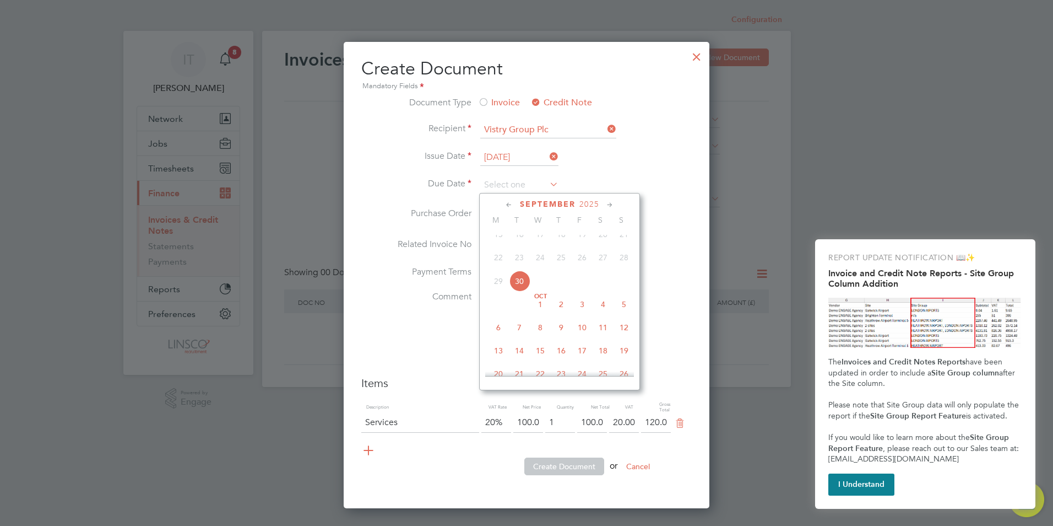
click at [515, 290] on span "30" at bounding box center [519, 281] width 21 height 21
type input "[DATE]"
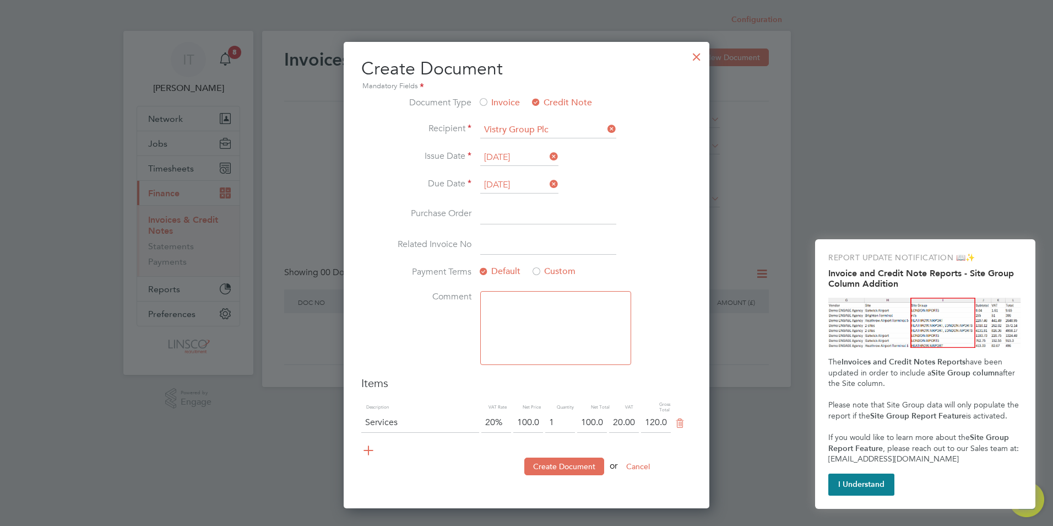
click at [496, 215] on input at bounding box center [548, 214] width 136 height 20
click at [502, 218] on input at bounding box center [548, 214] width 136 height 20
type input "CZ503"
click at [501, 249] on input at bounding box center [548, 245] width 136 height 20
type input "INV0005199"
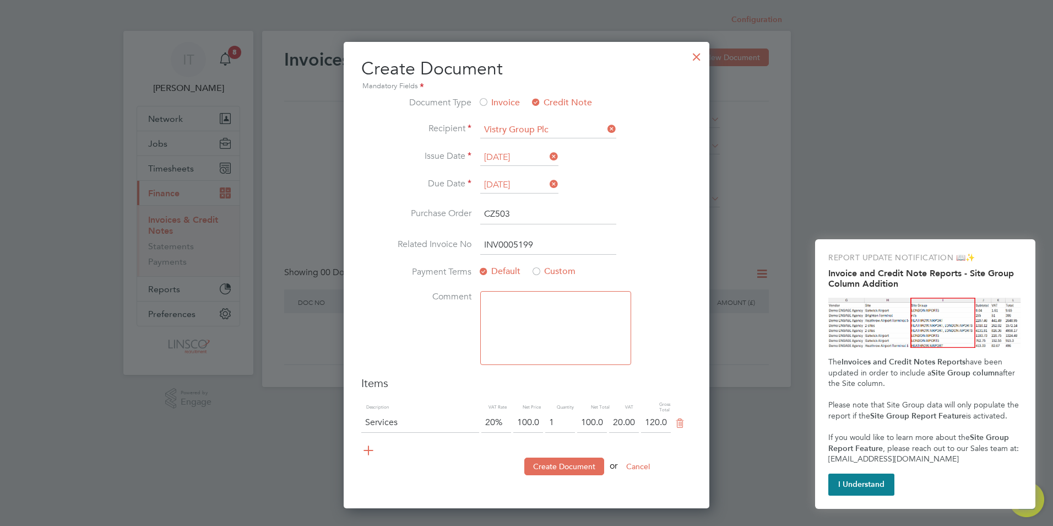
click at [511, 303] on textarea at bounding box center [555, 328] width 151 height 74
paste textarea "Chinedu [PERSON_NAME]"
type textarea "Credit Chinedu [PERSON_NAME] - did not work"
click at [522, 422] on input "100.00" at bounding box center [529, 423] width 30 height 20
click at [529, 420] on input "100.00" at bounding box center [529, 423] width 30 height 20
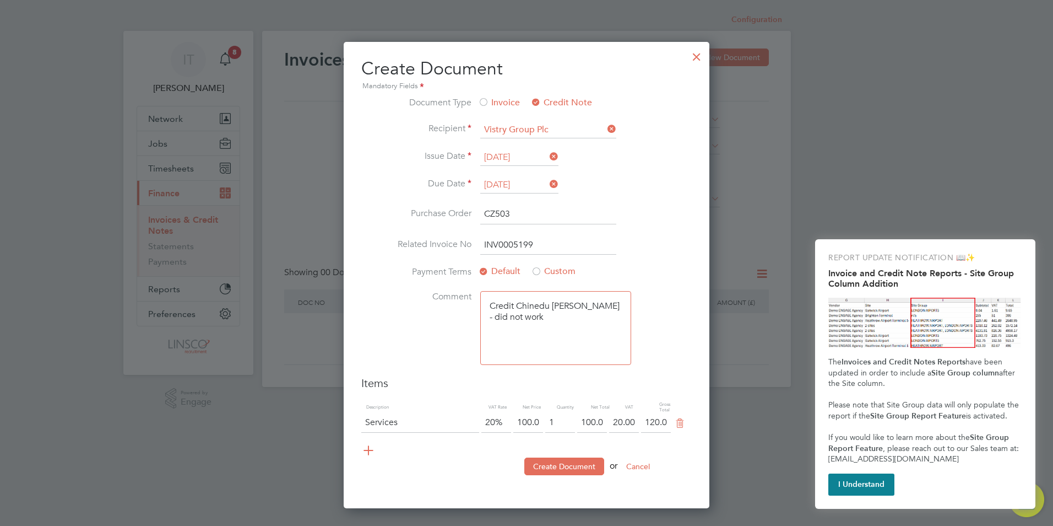
drag, startPoint x: 538, startPoint y: 421, endPoint x: 509, endPoint y: 423, distance: 28.7
click at [509, 423] on li "Services 20% 100.00 1 100.00 20.00 120.00" at bounding box center [526, 428] width 331 height 31
click at [556, 417] on input "1" at bounding box center [560, 423] width 30 height 20
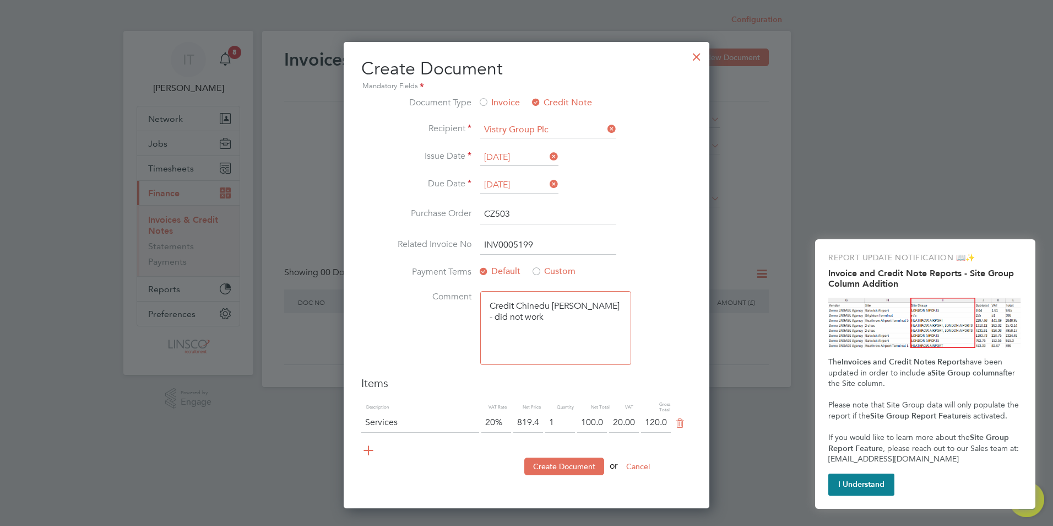
click at [593, 420] on input "100.00" at bounding box center [592, 423] width 30 height 20
click at [537, 419] on input "819.400" at bounding box center [529, 423] width 30 height 20
type input "0"
type input "19.28"
click at [559, 418] on input "1" at bounding box center [560, 423] width 30 height 20
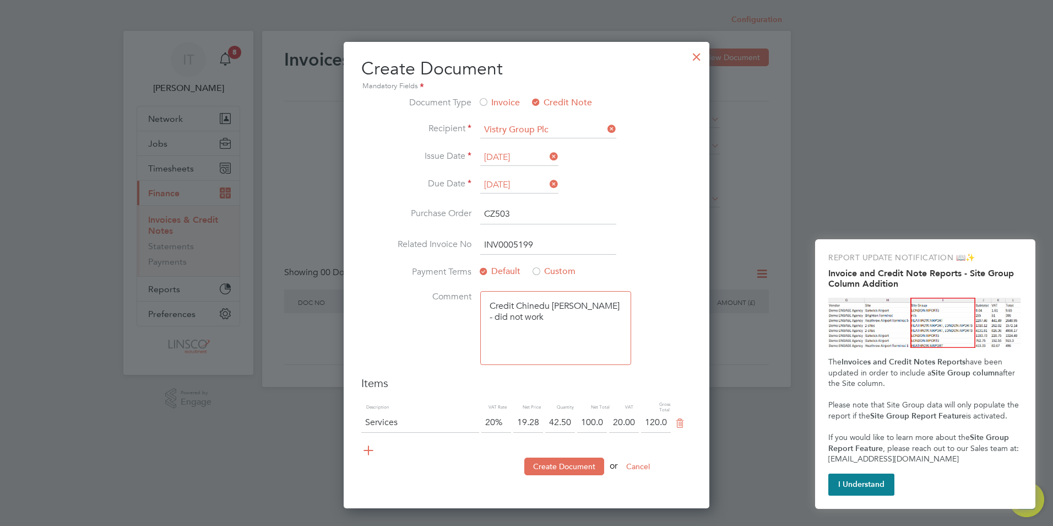
type input "42.50"
type input "819.40"
type input "983.28"
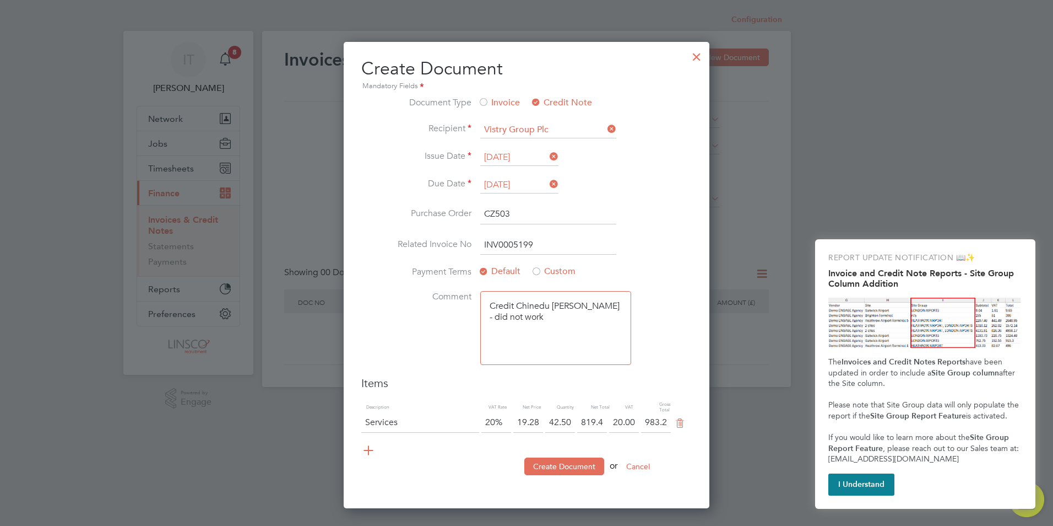
click at [633, 441] on li "Services 20% 19.28 42.50 819.40 20.00 983.28" at bounding box center [526, 428] width 331 height 31
drag, startPoint x: 653, startPoint y: 423, endPoint x: 671, endPoint y: 437, distance: 22.7
click at [671, 437] on li "Services 20% 19.28 42.50 819.40 20.00 983.28" at bounding box center [526, 428] width 331 height 31
click at [668, 446] on ul "Description VAT Rate Net Price Quantity Net Total VAT Gross Total Services 20% …" at bounding box center [526, 429] width 331 height 56
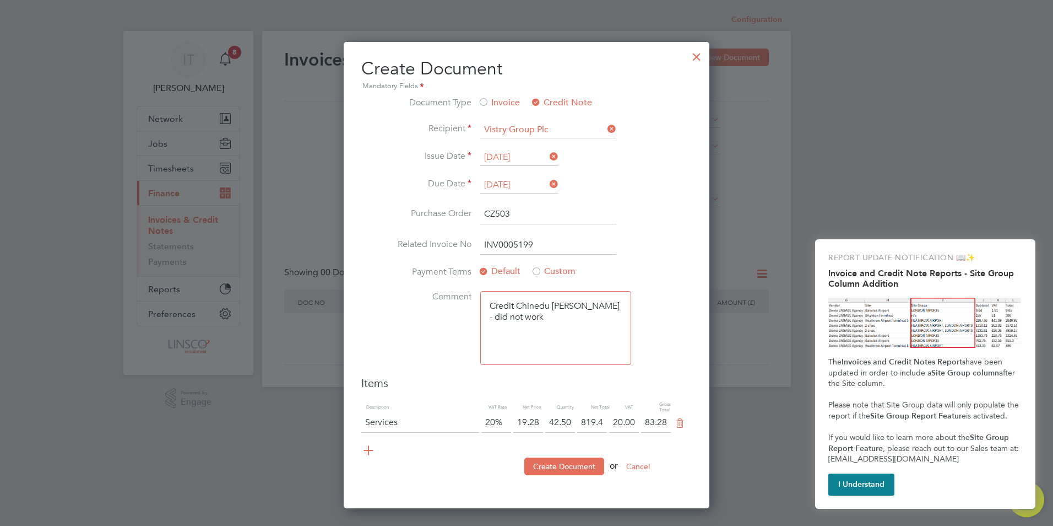
scroll to position [0, 0]
click at [418, 421] on input "Services" at bounding box center [420, 423] width 118 height 20
drag, startPoint x: 408, startPoint y: 423, endPoint x: 285, endPoint y: 415, distance: 123.6
click at [285, 387] on div "Configuration Configuration Invoices & Credit Notes New Document Received Issue…" at bounding box center [526, 198] width 529 height 378
click at [396, 417] on input "[PERSON_NAME]" at bounding box center [420, 423] width 118 height 20
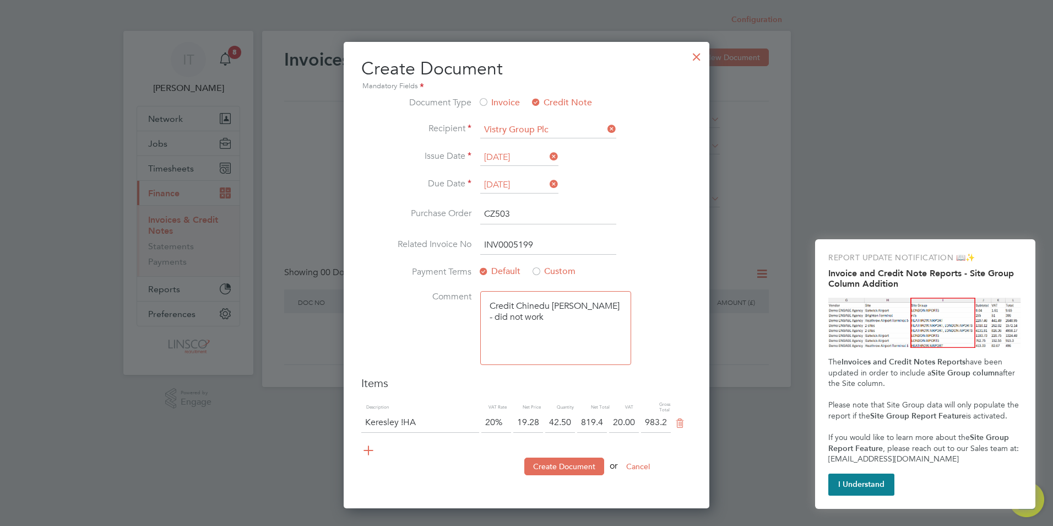
click at [404, 423] on input "Keresley !HA" at bounding box center [420, 423] width 118 height 20
type input "Keresley 1HA"
click at [571, 461] on button "Create Document" at bounding box center [565, 466] width 80 height 18
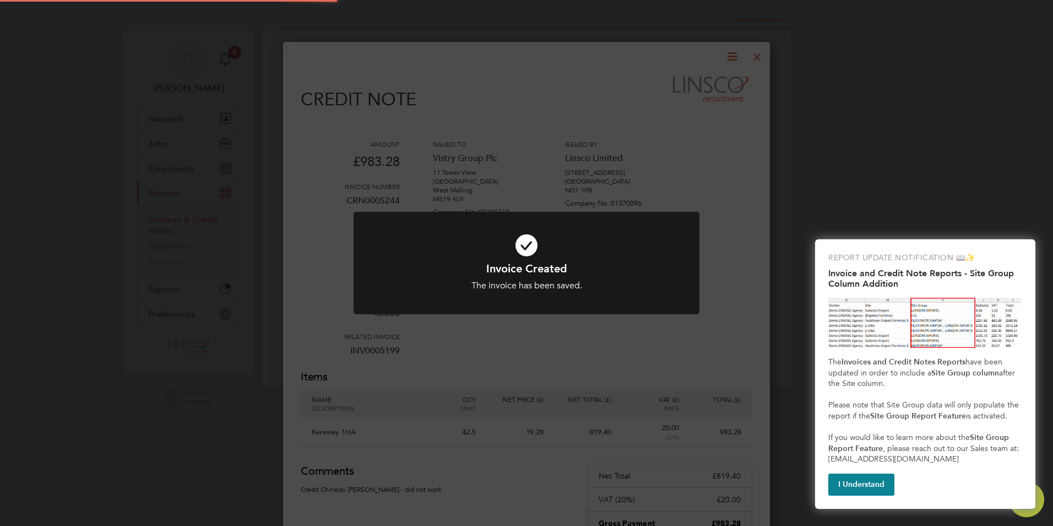
scroll to position [636, 488]
click at [578, 262] on h1 "Invoice Created" at bounding box center [526, 268] width 287 height 14
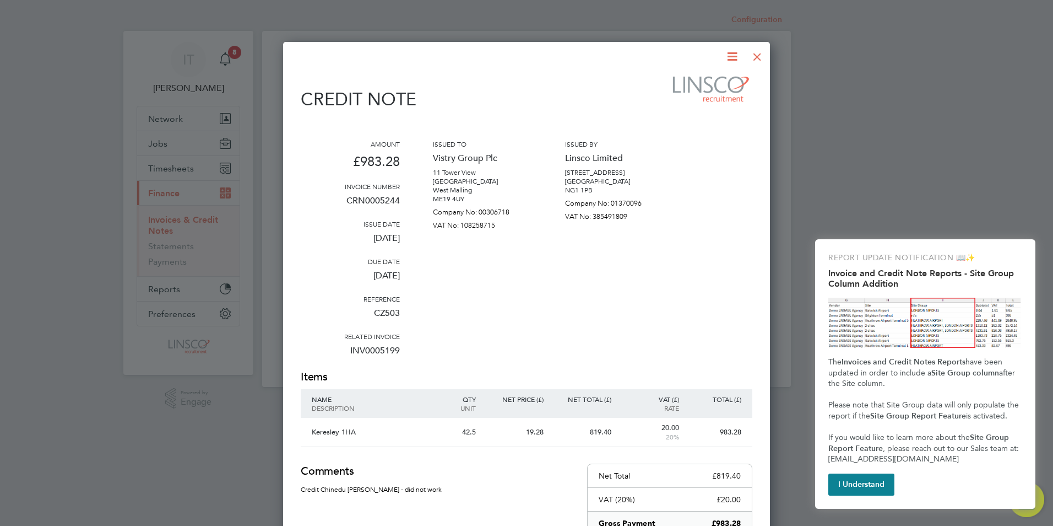
click at [733, 53] on icon at bounding box center [733, 57] width 14 height 14
click at [683, 83] on li "Download Credit Note" at bounding box center [690, 82] width 93 height 15
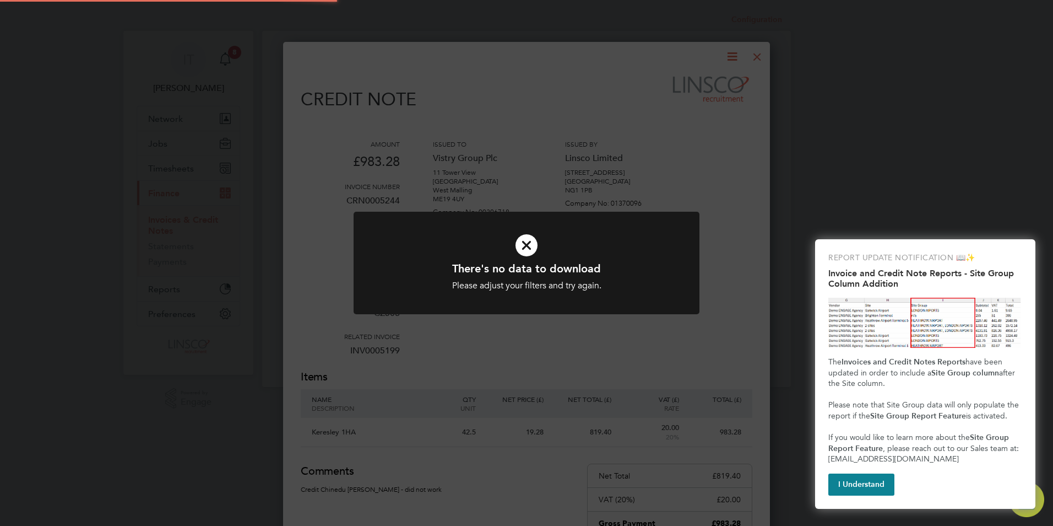
click at [527, 250] on icon at bounding box center [526, 245] width 287 height 43
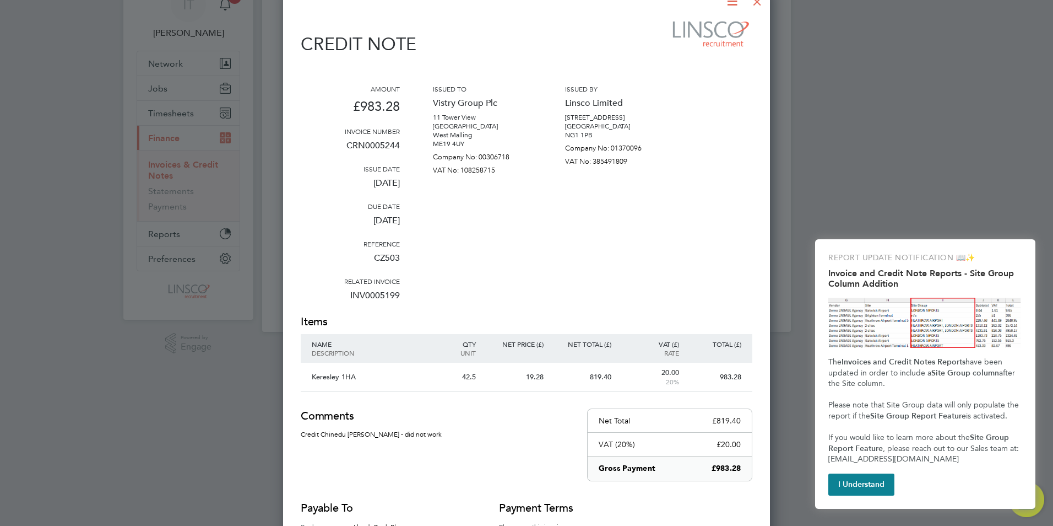
scroll to position [0, 0]
